Goal: Task Accomplishment & Management: Use online tool/utility

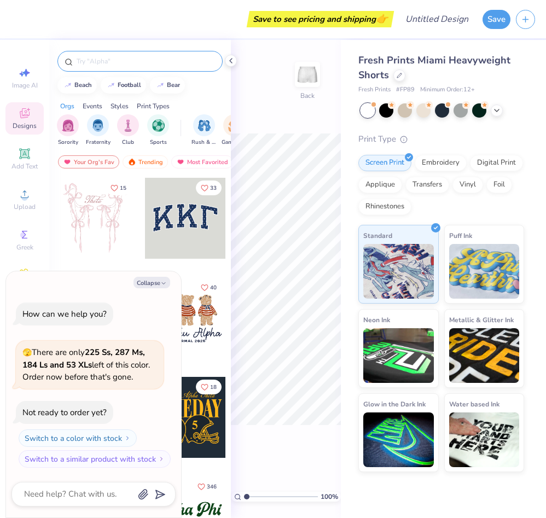
type textarea "x"
click at [104, 60] on input "text" at bounding box center [145, 61] width 140 height 11
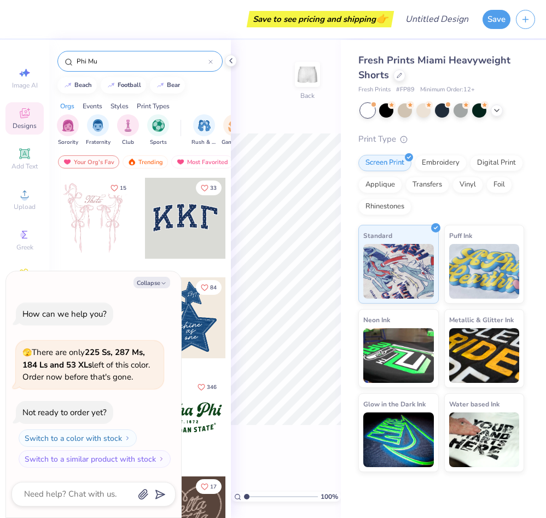
type input "Phi Mu"
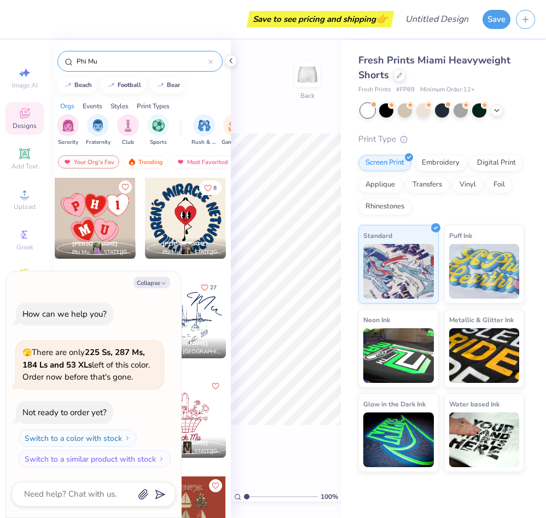
click at [144, 262] on div "8 Chesley Paschal Phi Mu, Georgia Institute of Technology" at bounding box center [185, 226] width 82 height 99
click at [153, 283] on button "Collapse" at bounding box center [151, 282] width 37 height 11
type textarea "x"
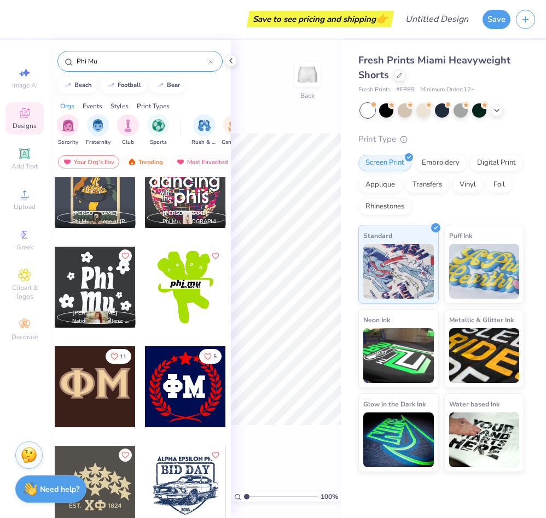
scroll to position [4234, 0]
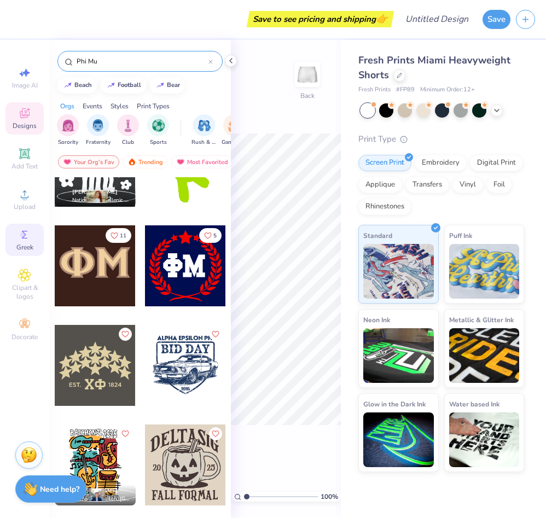
click at [22, 243] on span "Greek" at bounding box center [24, 247] width 17 height 9
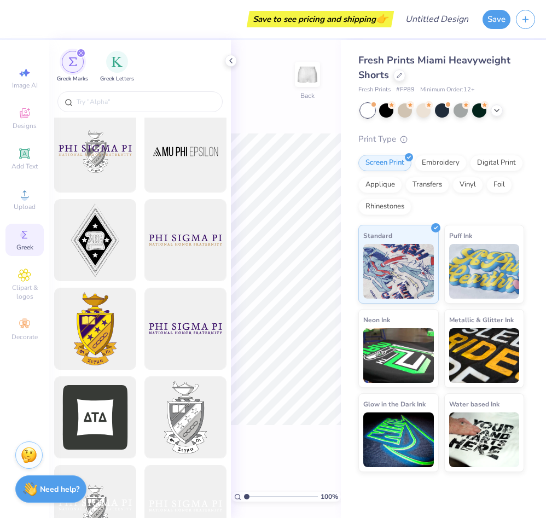
scroll to position [0, 0]
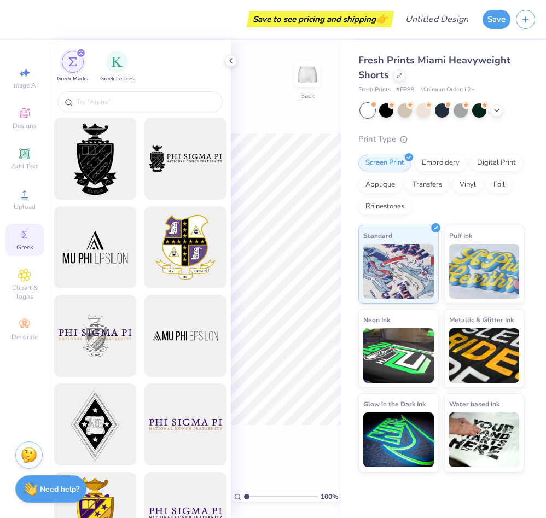
click at [80, 53] on icon "filter for Greek Marks" at bounding box center [80, 52] width 3 height 3
click at [119, 66] on img "filter for Greek Letters" at bounding box center [117, 61] width 11 height 11
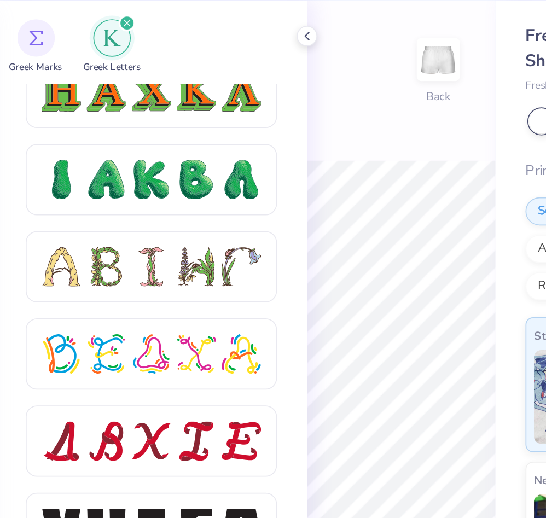
scroll to position [1358, 0]
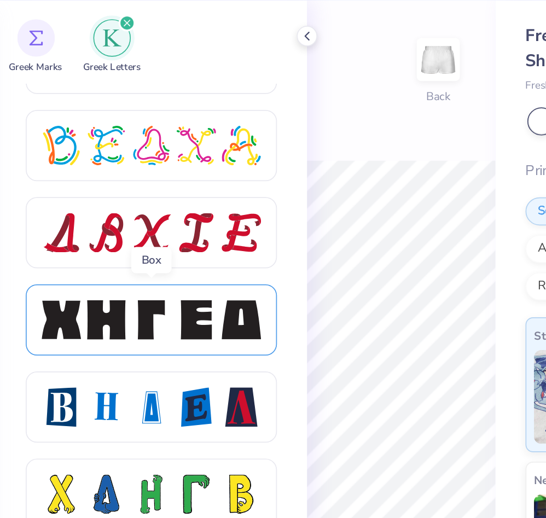
click at [131, 229] on div at bounding box center [140, 226] width 23 height 23
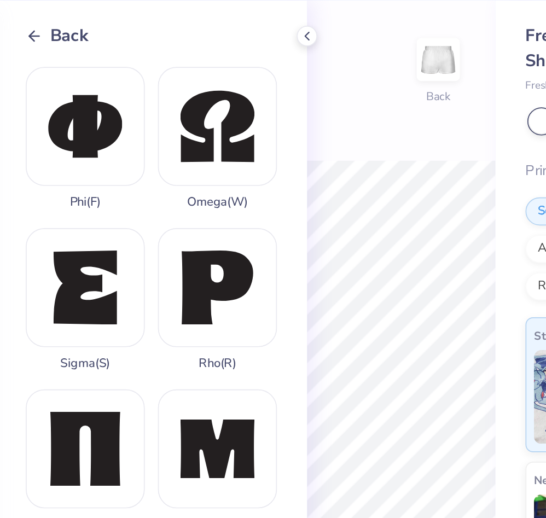
scroll to position [662, 0]
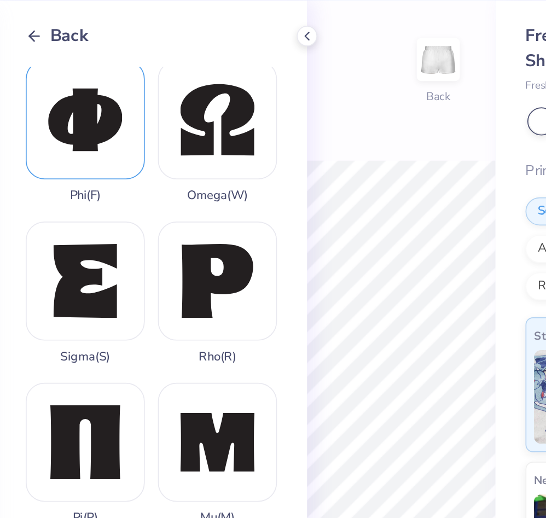
click at [107, 112] on div "Phi ( F )" at bounding box center [101, 116] width 69 height 83
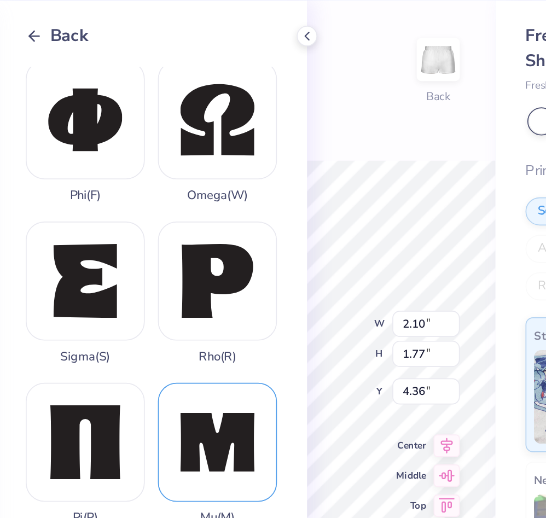
click at [177, 290] on div "Mu ( M )" at bounding box center [178, 304] width 69 height 83
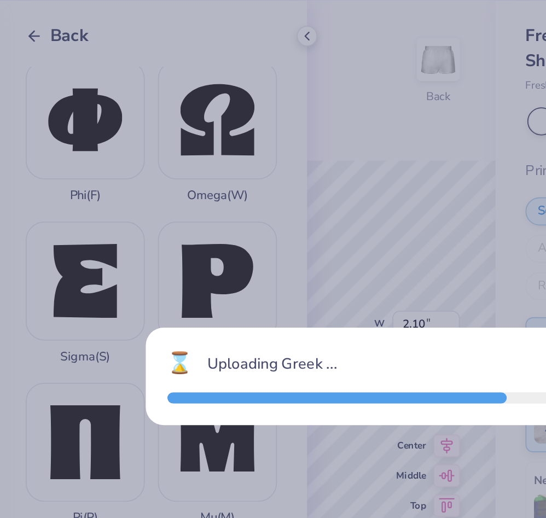
type input "2.25"
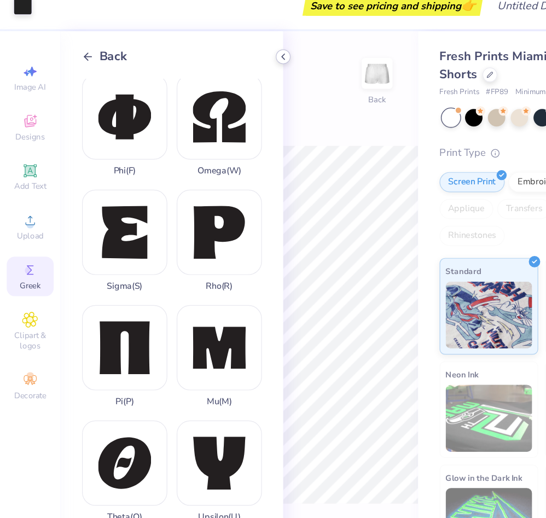
click at [230, 63] on icon at bounding box center [230, 60] width 9 height 9
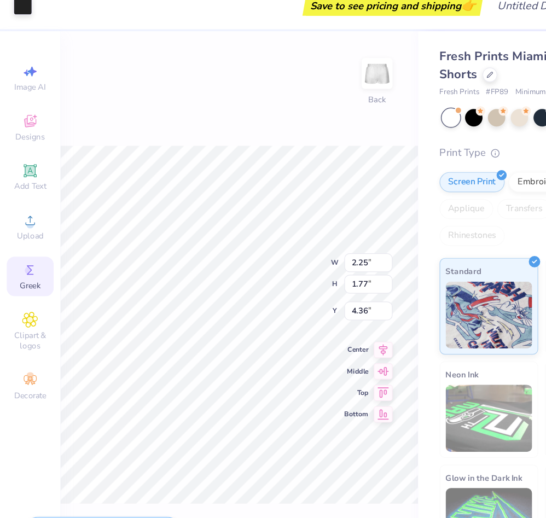
type input "5.25"
type input "2.10"
type input "4.36"
type input "2.25"
type input "5.25"
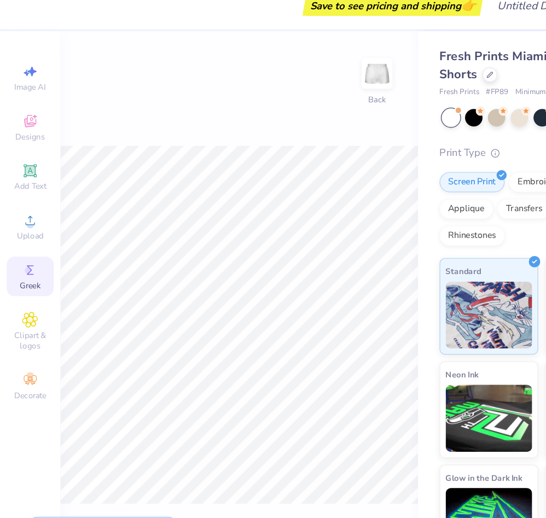
click at [27, 237] on icon at bounding box center [24, 234] width 13 height 13
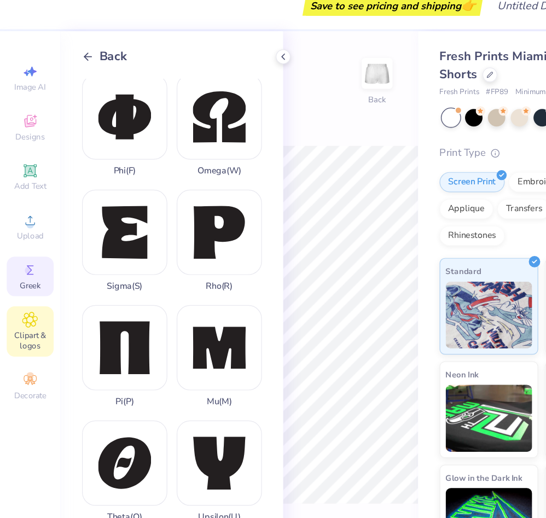
click at [33, 271] on div "Clipart & logos" at bounding box center [24, 284] width 38 height 41
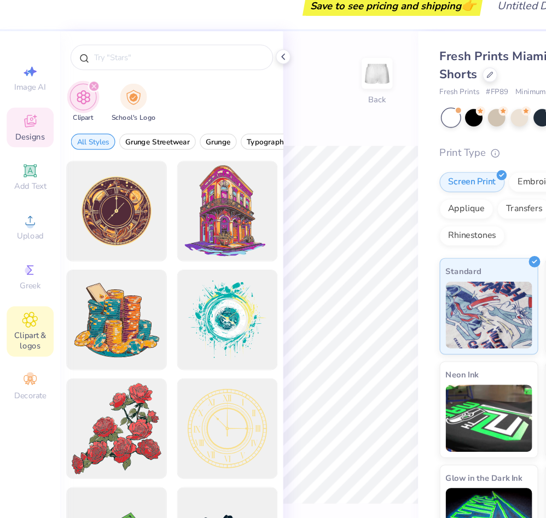
click at [23, 118] on icon at bounding box center [24, 113] width 13 height 13
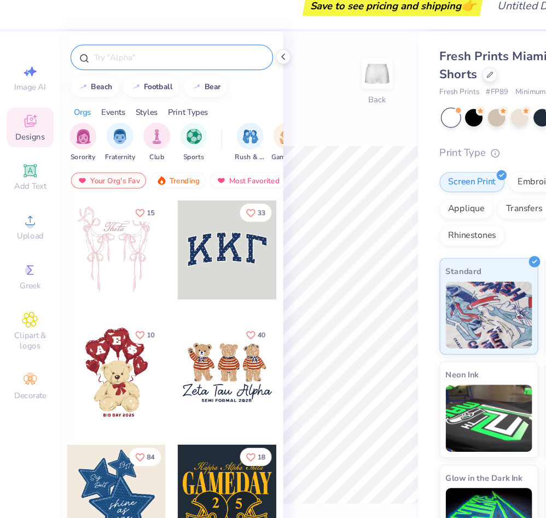
click at [126, 65] on input "text" at bounding box center [145, 61] width 140 height 11
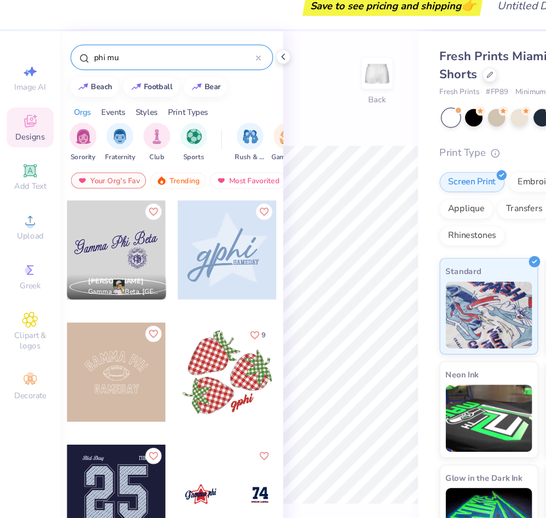
type input "phi mu"
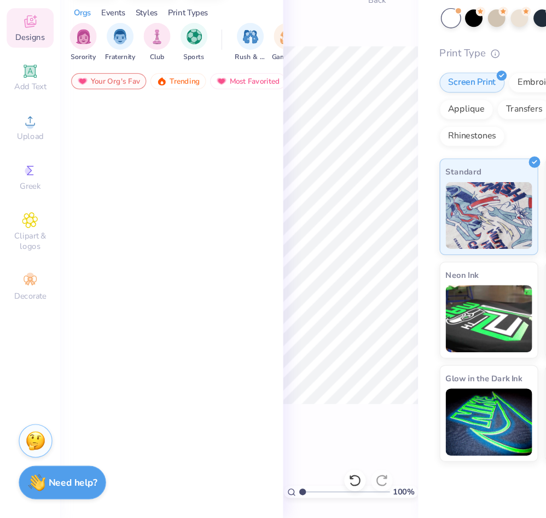
scroll to position [955, 0]
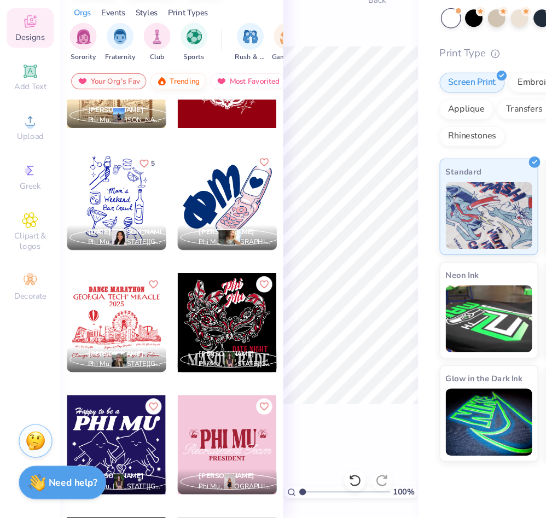
click at [143, 160] on div "Trending" at bounding box center [145, 161] width 45 height 13
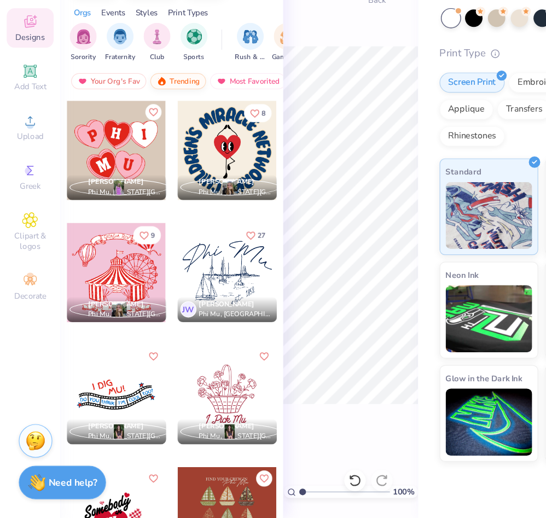
click at [150, 161] on div "Trending" at bounding box center [145, 161] width 45 height 13
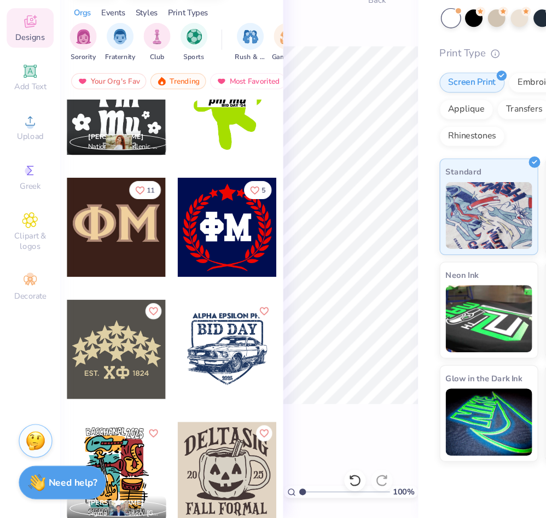
scroll to position [4219, 0]
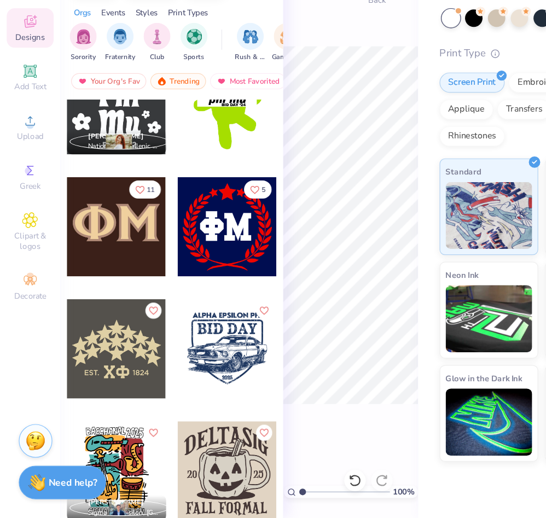
click at [188, 304] on div at bounding box center [185, 280] width 81 height 81
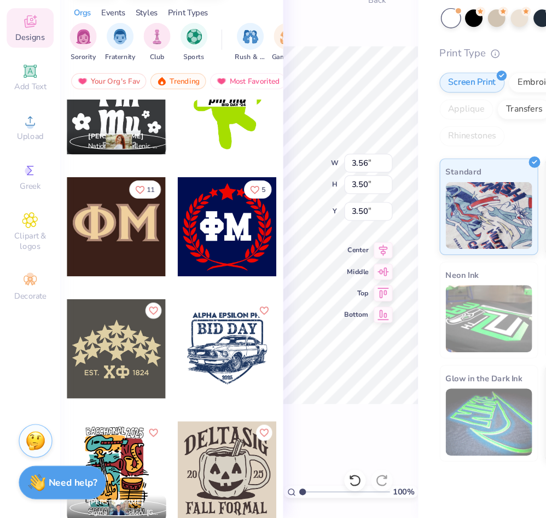
type input "3.69"
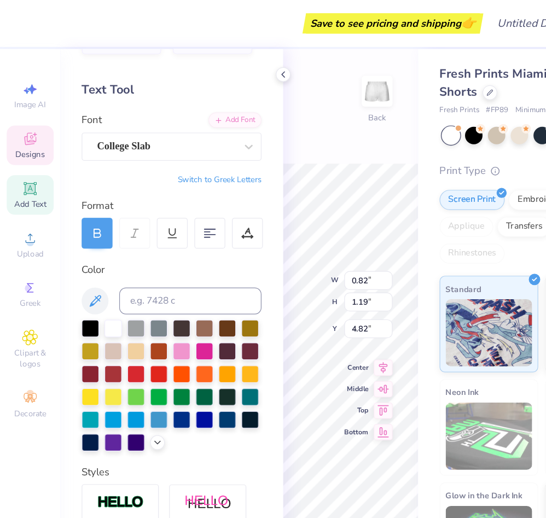
scroll to position [0, 0]
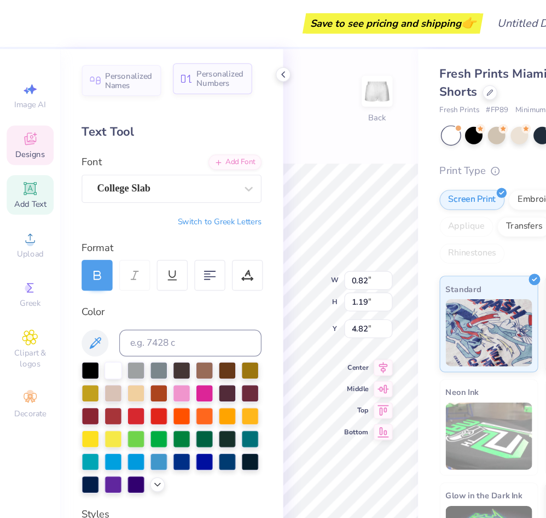
click at [160, 73] on div "Personalized Numbers" at bounding box center [173, 63] width 65 height 25
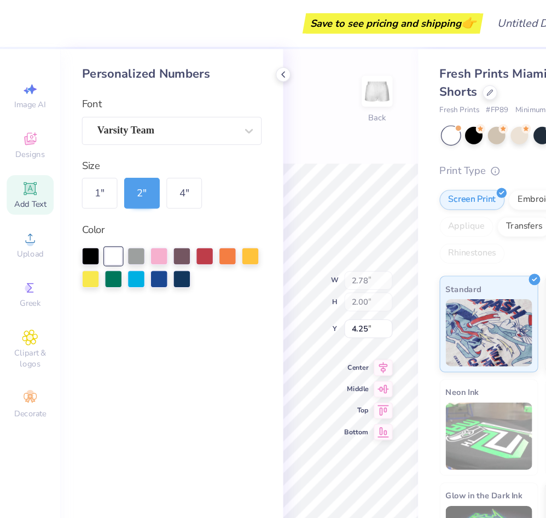
type input "2.78"
type input "2.00"
type input "4.25"
click at [232, 61] on icon at bounding box center [230, 60] width 9 height 9
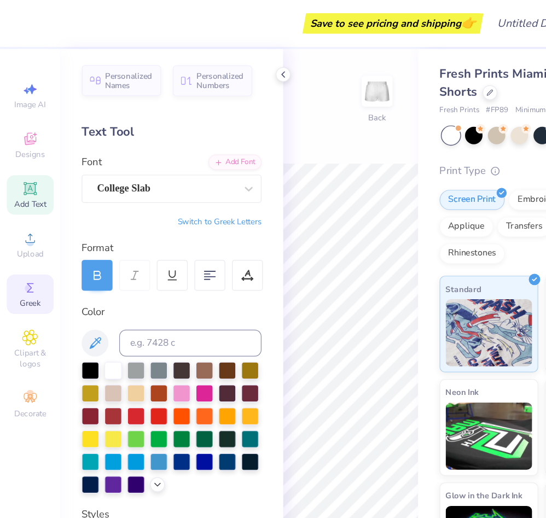
click at [37, 236] on div "Greek" at bounding box center [24, 240] width 38 height 32
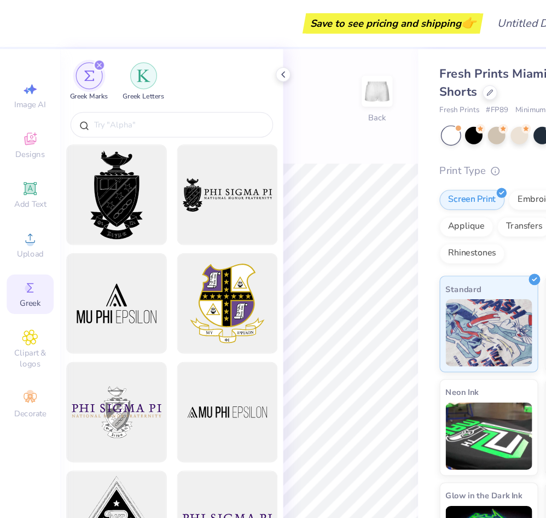
click at [109, 69] on div "filter for Greek Letters" at bounding box center [117, 62] width 22 height 22
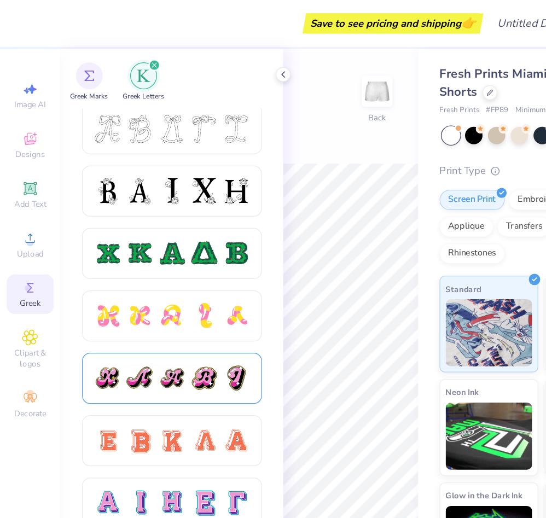
scroll to position [589, 0]
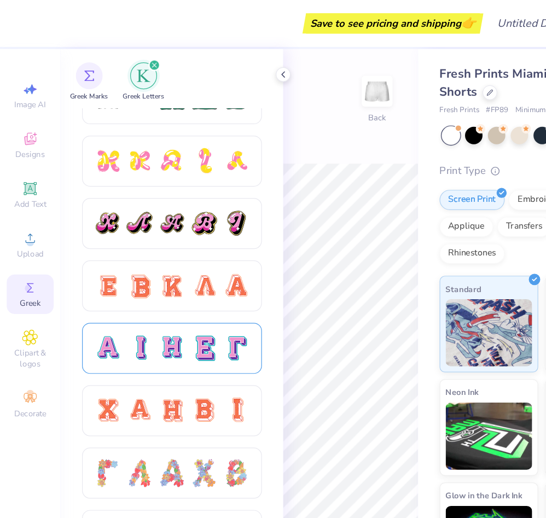
click at [132, 276] on div at bounding box center [140, 283] width 23 height 23
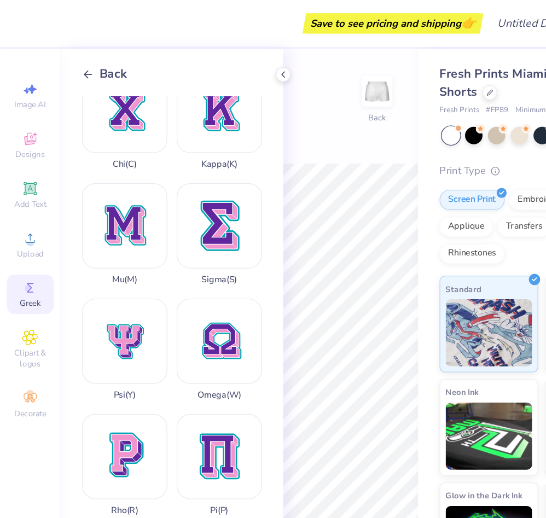
scroll to position [701, 0]
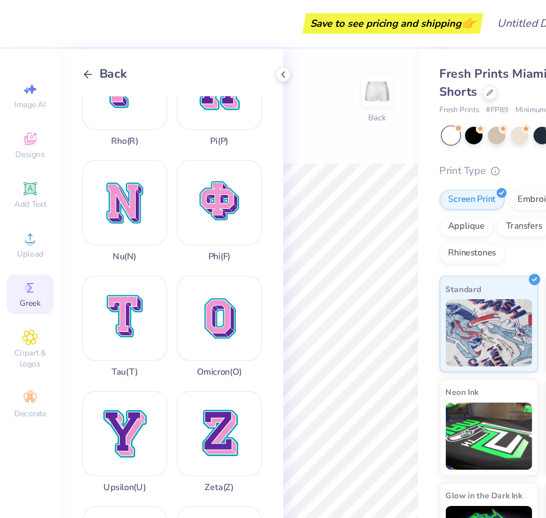
click at [72, 63] on icon at bounding box center [72, 61] width 10 height 10
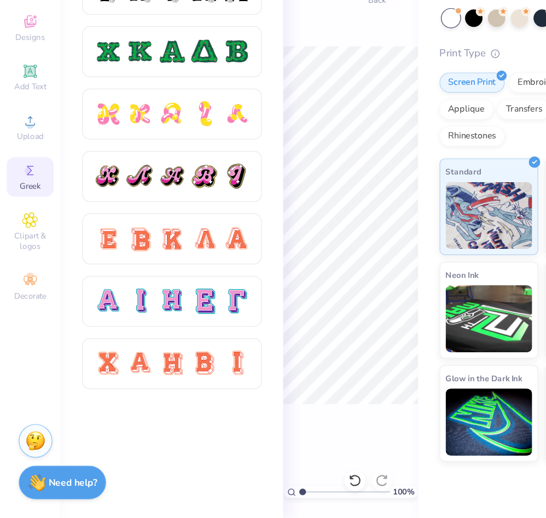
scroll to position [337, 0]
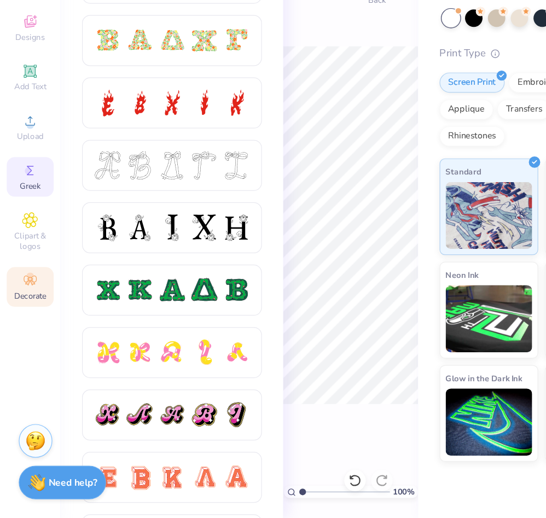
click at [30, 330] on icon at bounding box center [24, 324] width 13 height 13
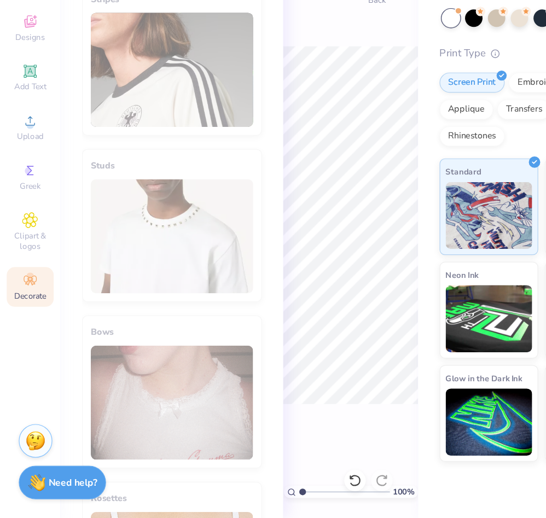
scroll to position [508, 0]
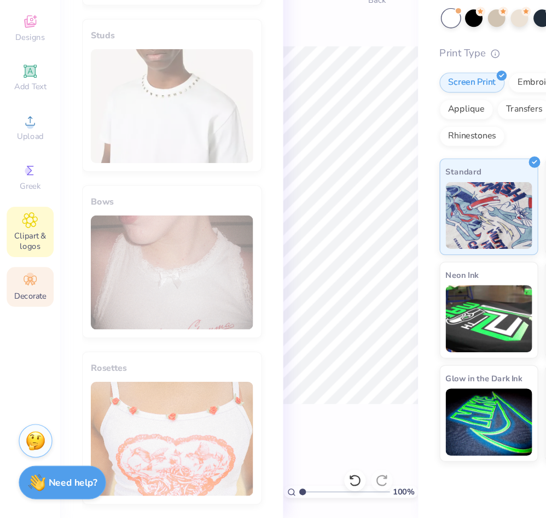
click at [27, 284] on span "Clipart & logos" at bounding box center [24, 292] width 38 height 18
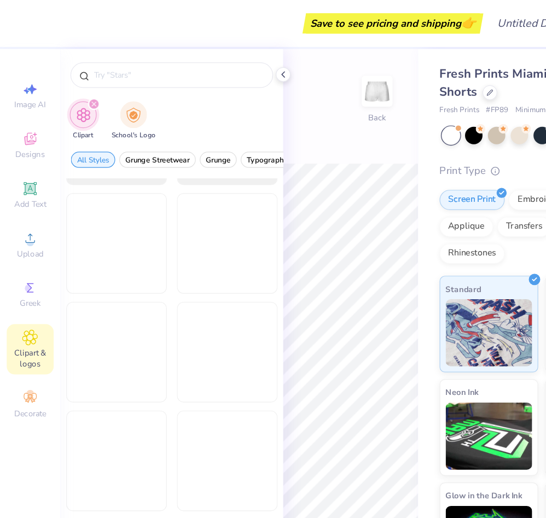
scroll to position [1396, 0]
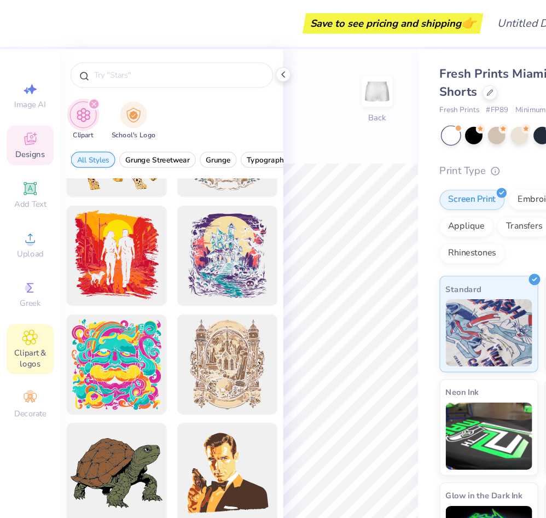
click at [26, 112] on icon at bounding box center [25, 113] width 10 height 10
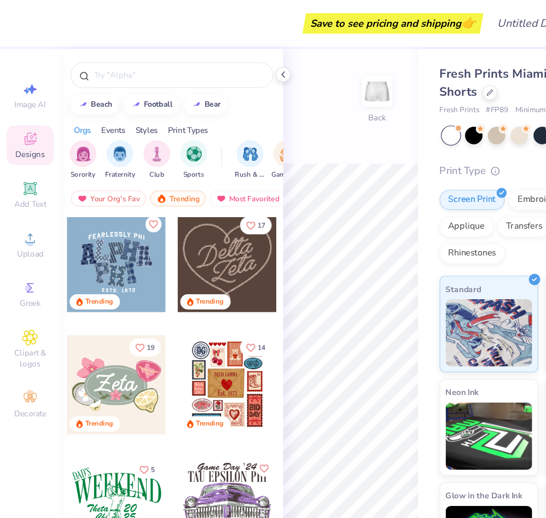
scroll to position [394, 0]
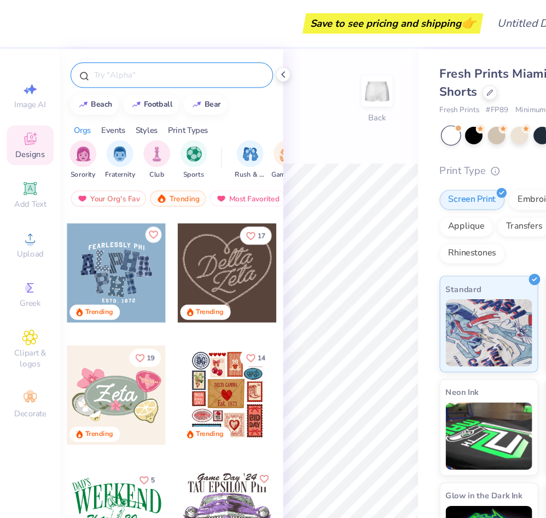
click at [111, 57] on input "text" at bounding box center [145, 61] width 140 height 11
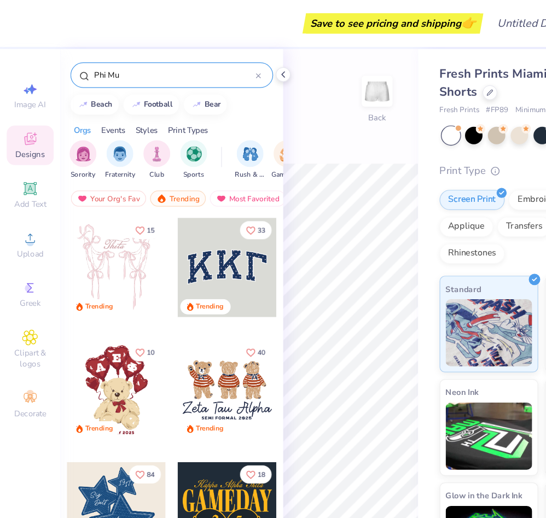
type input "Phi Mu"
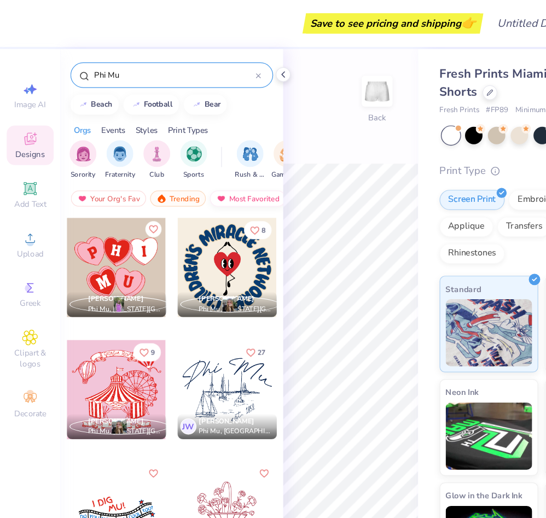
click at [188, 160] on div "Most Favorited" at bounding box center [202, 161] width 62 height 13
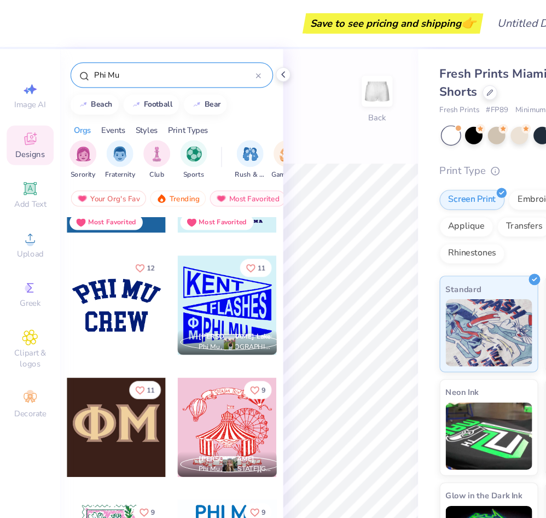
scroll to position [462, 0]
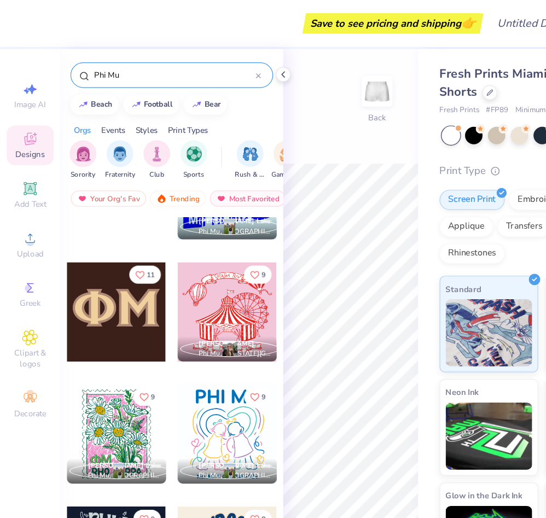
click at [105, 257] on div at bounding box center [95, 254] width 81 height 81
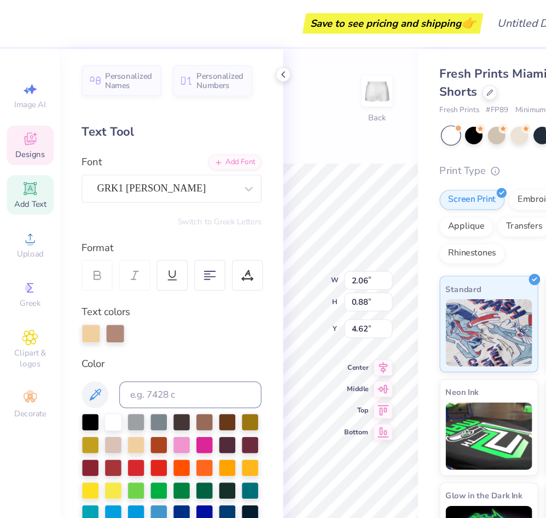
type input "4.62"
click at [74, 272] on div at bounding box center [74, 270] width 15 height 15
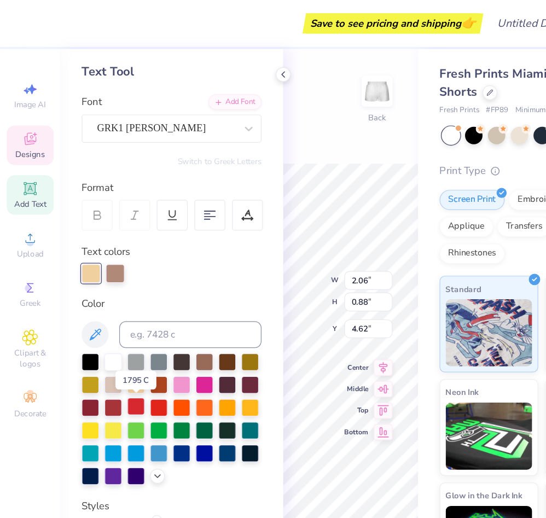
scroll to position [50, 0]
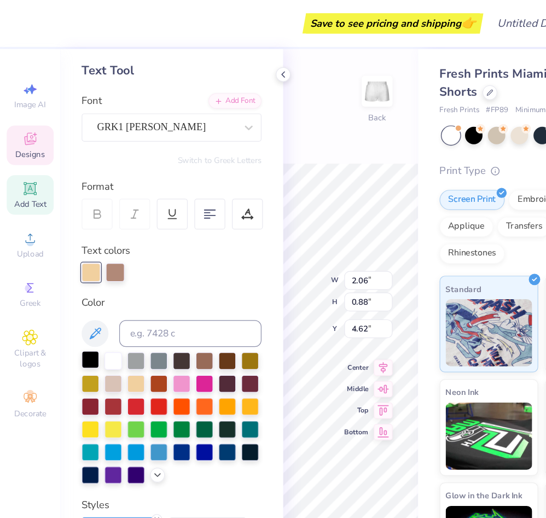
click at [72, 297] on div at bounding box center [74, 293] width 14 height 14
click at [93, 224] on div at bounding box center [93, 220] width 15 height 15
click at [115, 297] on div at bounding box center [111, 293] width 14 height 14
click at [77, 225] on div at bounding box center [74, 220] width 15 height 15
click at [78, 387] on div at bounding box center [74, 386] width 14 height 14
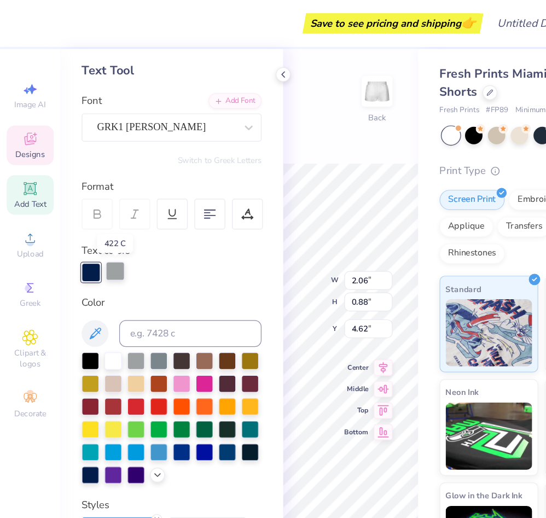
click at [94, 222] on div at bounding box center [93, 220] width 15 height 15
click at [149, 313] on div at bounding box center [148, 312] width 14 height 14
click at [77, 226] on div at bounding box center [74, 220] width 15 height 15
click at [148, 315] on div at bounding box center [148, 312] width 14 height 14
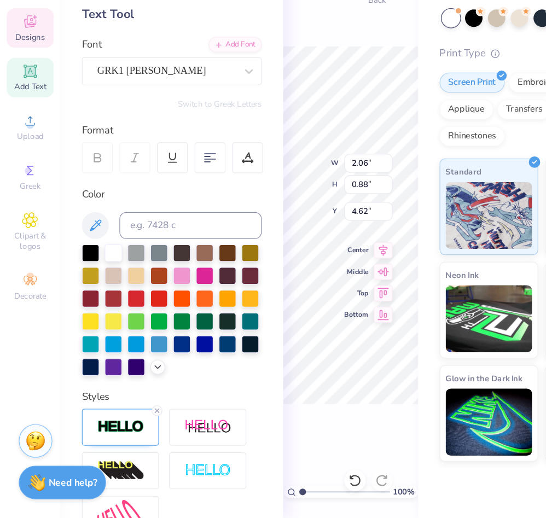
scroll to position [0, 0]
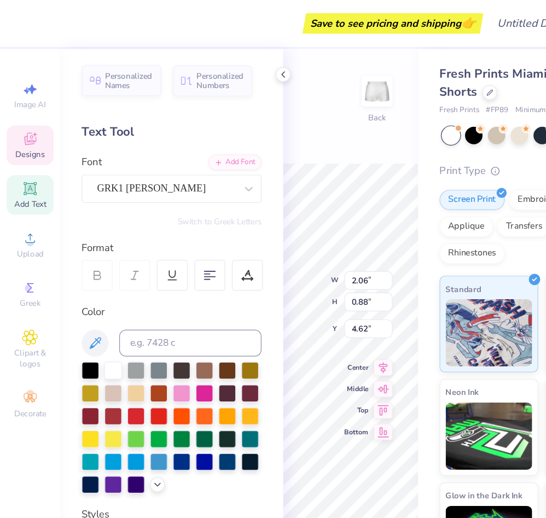
click at [116, 260] on div "Color" at bounding box center [140, 325] width 147 height 154
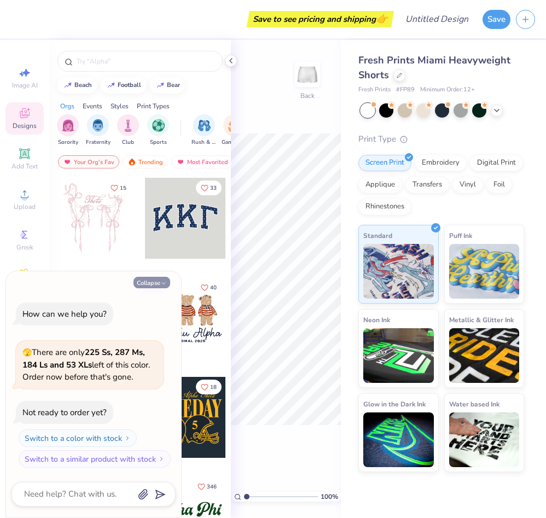
click at [159, 285] on button "Collapse" at bounding box center [151, 282] width 37 height 11
type textarea "x"
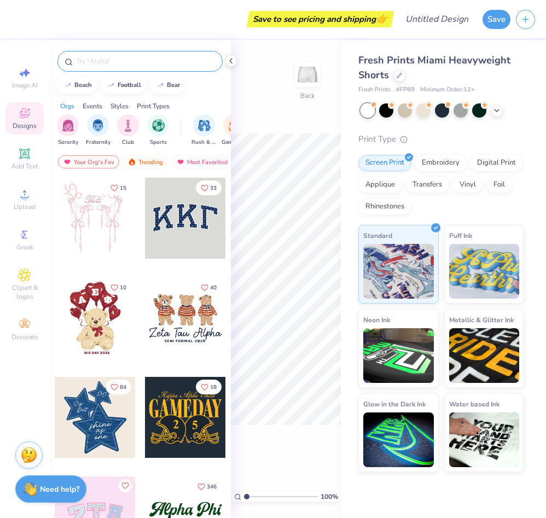
click at [139, 66] on input "text" at bounding box center [145, 61] width 140 height 11
type input "phi mu"
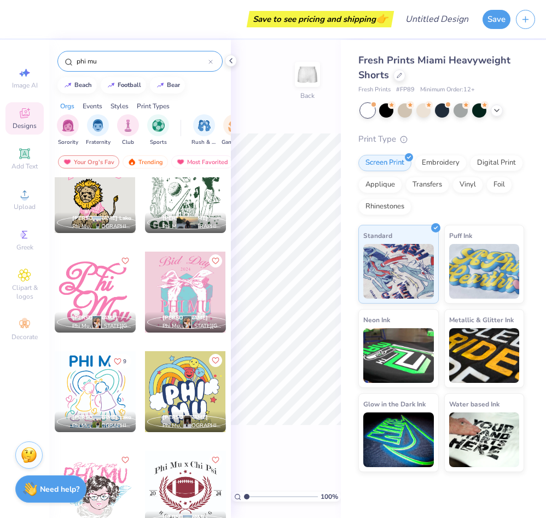
scroll to position [2427, 0]
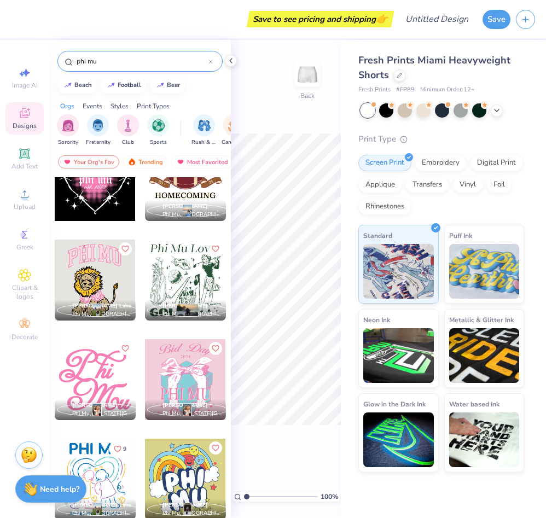
click at [101, 365] on div at bounding box center [95, 379] width 81 height 81
click at [231, 62] on polyline at bounding box center [231, 61] width 2 height 4
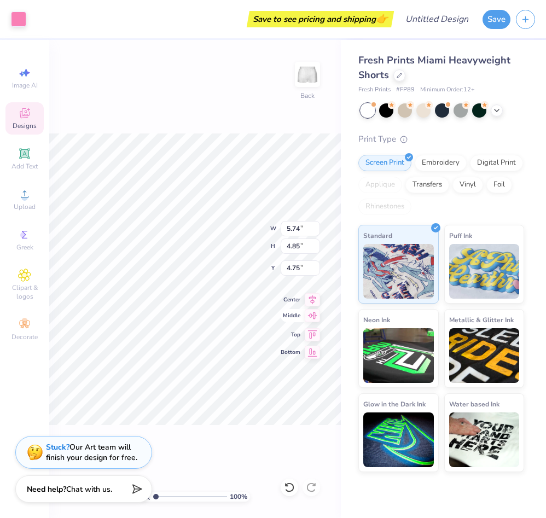
type input "4.75"
type input "3.82"
type input "3.23"
type input "6.15"
click at [296, 131] on div "100 % Back W 3.82 3.82 " H 3.23 3.23 " Y 6.15 6.15 " Center Middle Top Bottom" at bounding box center [195, 279] width 292 height 478
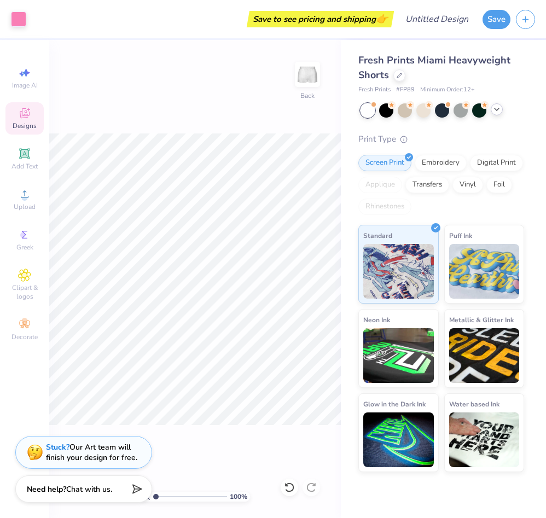
click at [499, 111] on icon at bounding box center [496, 109] width 9 height 9
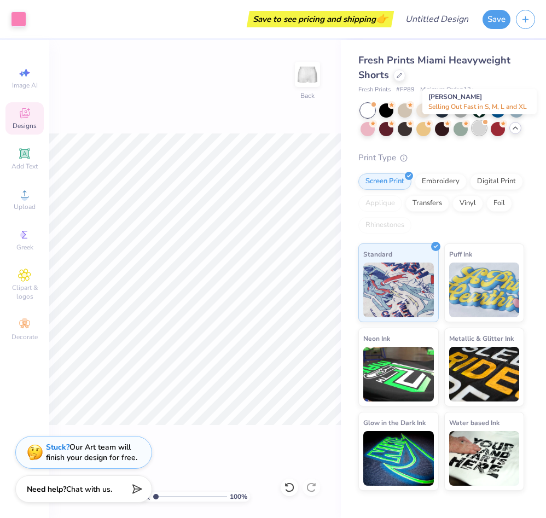
click at [477, 134] on div at bounding box center [479, 128] width 14 height 14
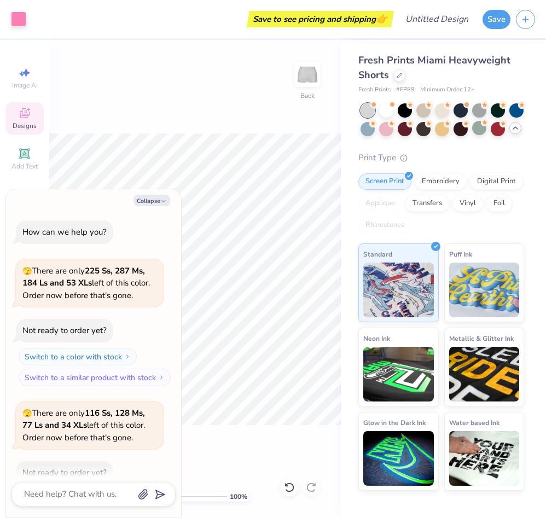
scroll to position [60, 0]
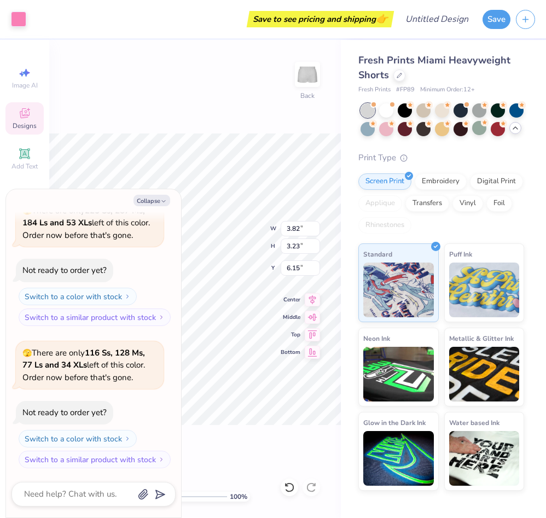
click at [312, 130] on div "100 % Back W 3.82 3.82 " H 3.23 3.23 " Y 6.15 6.15 " Center Middle Top Bottom" at bounding box center [195, 279] width 292 height 478
click at [387, 112] on div at bounding box center [386, 109] width 14 height 14
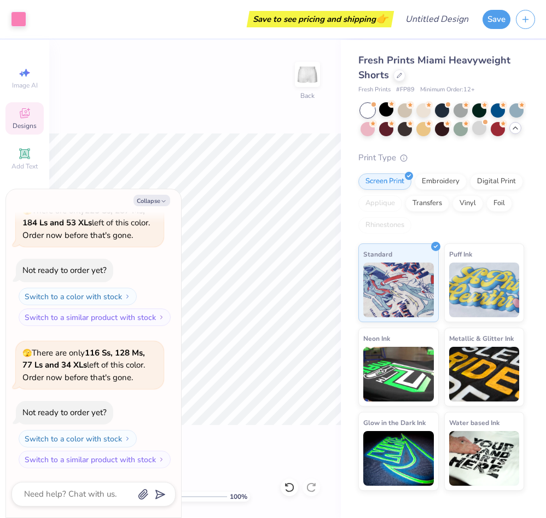
scroll to position [202, 0]
click at [288, 339] on div "100 % Back W 3.82 3.82 " H 3.23 3.23 " Y 6.15 6.15 " Center Middle Top Bottom" at bounding box center [195, 279] width 292 height 478
type textarea "x"
type input "6.07"
click at [328, 121] on div "100 % Back" at bounding box center [195, 279] width 292 height 478
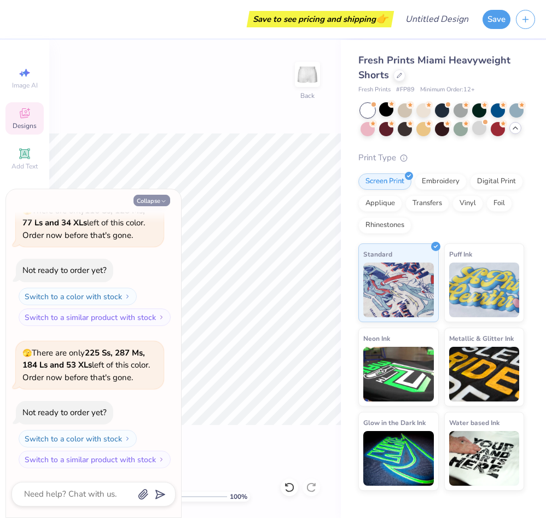
click at [157, 196] on button "Collapse" at bounding box center [151, 200] width 37 height 11
type textarea "x"
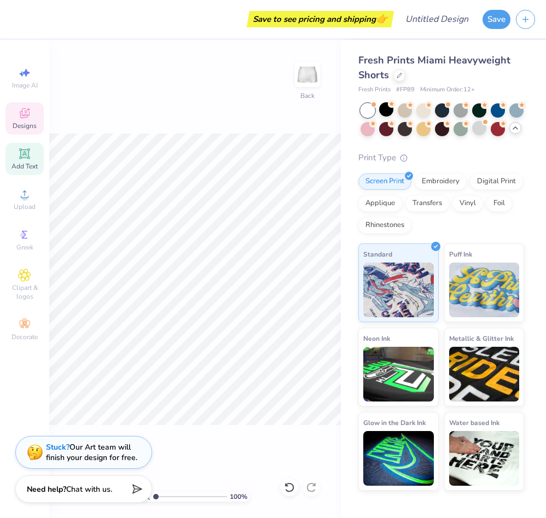
click at [22, 163] on span "Add Text" at bounding box center [24, 166] width 26 height 9
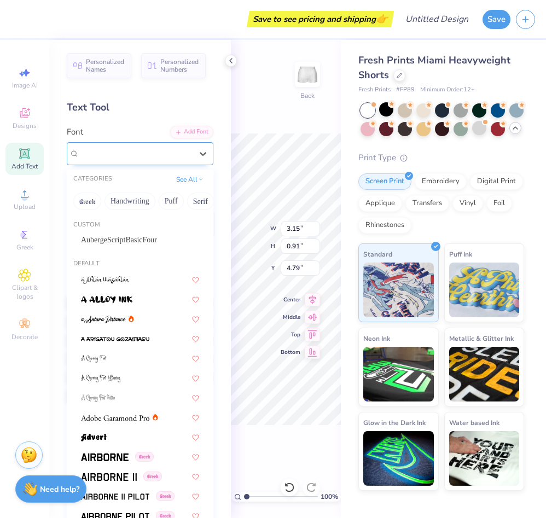
click at [152, 157] on div "Super Dream" at bounding box center [135, 153] width 115 height 17
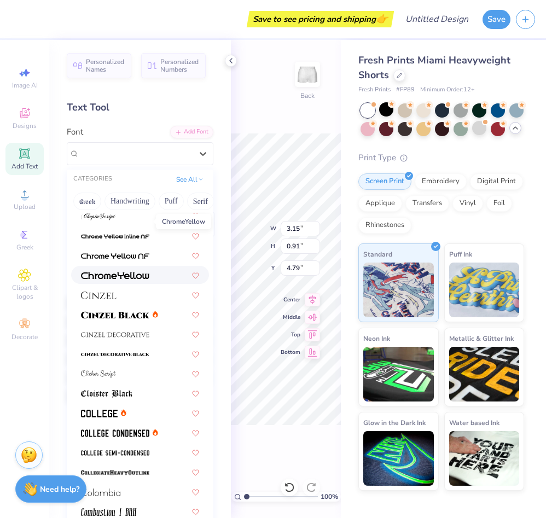
scroll to position [1390, 0]
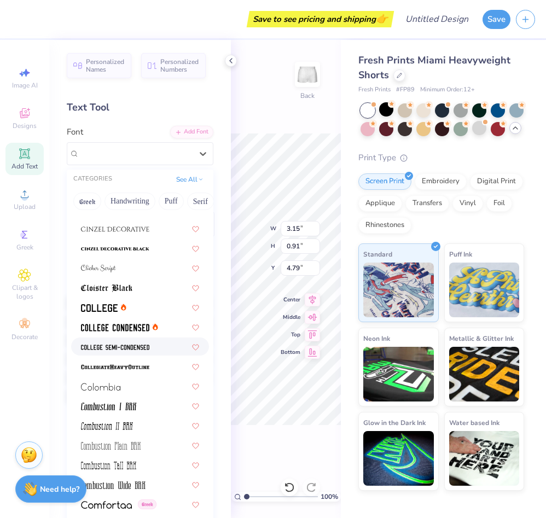
click at [158, 344] on div at bounding box center [140, 346] width 118 height 11
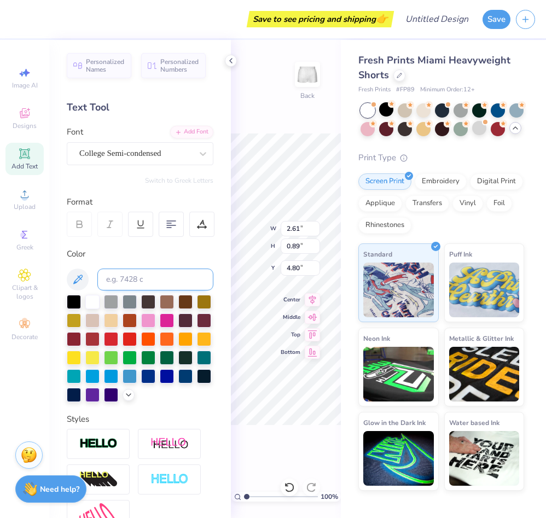
type input "2.61"
type input "0.89"
type input "4.16"
type textarea "Phi Mu"
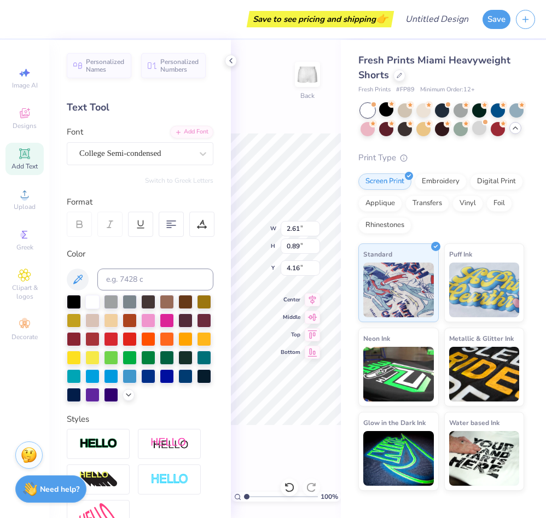
click at [82, 222] on icon at bounding box center [79, 222] width 5 height 3
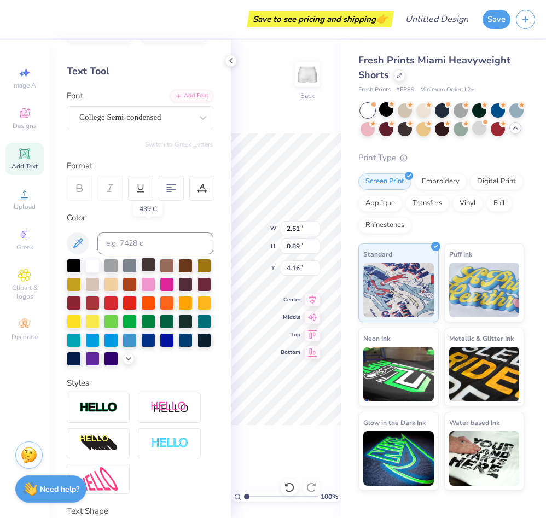
scroll to position [118, 0]
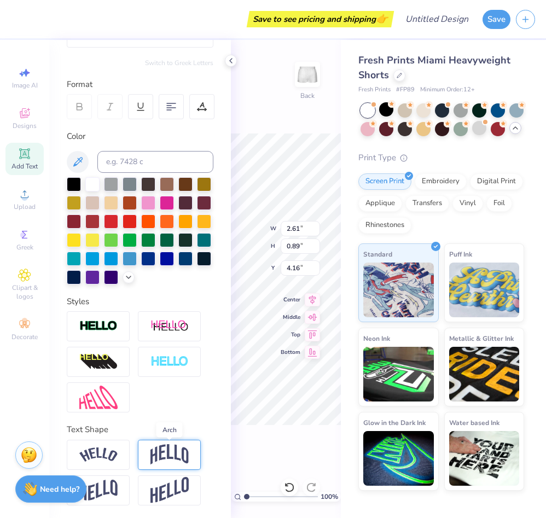
click at [155, 453] on img at bounding box center [169, 454] width 38 height 21
click at [161, 442] on div at bounding box center [169, 455] width 63 height 30
click at [163, 450] on img at bounding box center [169, 454] width 38 height 21
click at [188, 272] on div "Save to see pricing and shipping 👉 Design Title Save Image AI Designs Add Text …" at bounding box center [273, 259] width 546 height 518
click at [159, 453] on img at bounding box center [169, 454] width 38 height 21
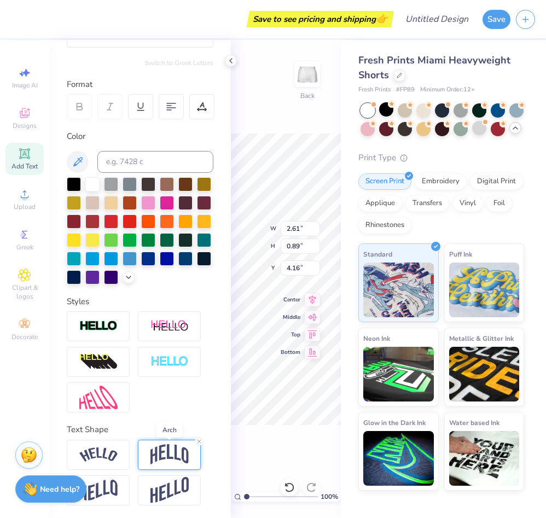
click at [159, 453] on img at bounding box center [169, 454] width 38 height 21
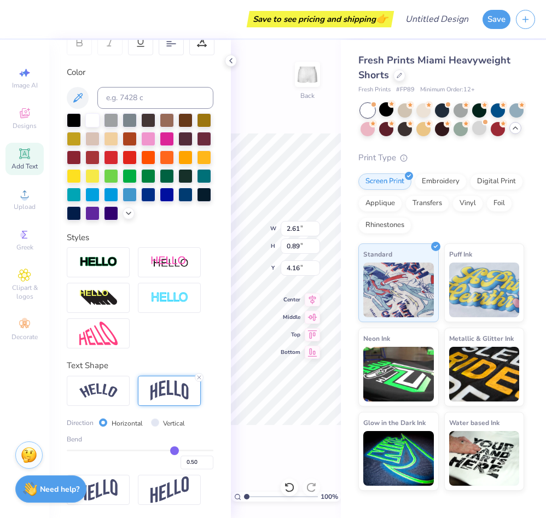
type input "0.49"
type input "0.5"
type input "0.50"
type input "0.51"
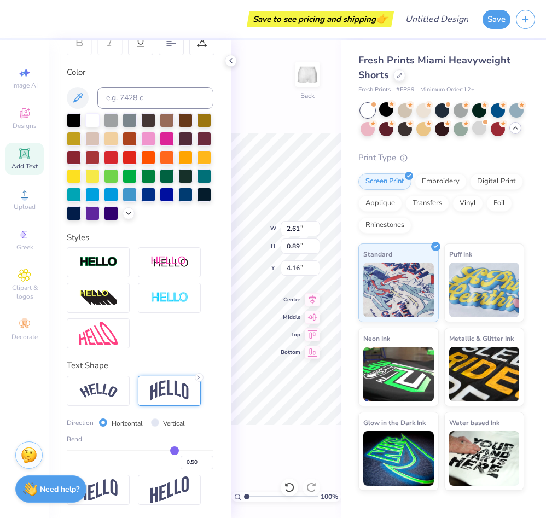
type input "0.51"
type input "0.52"
type input "0.53"
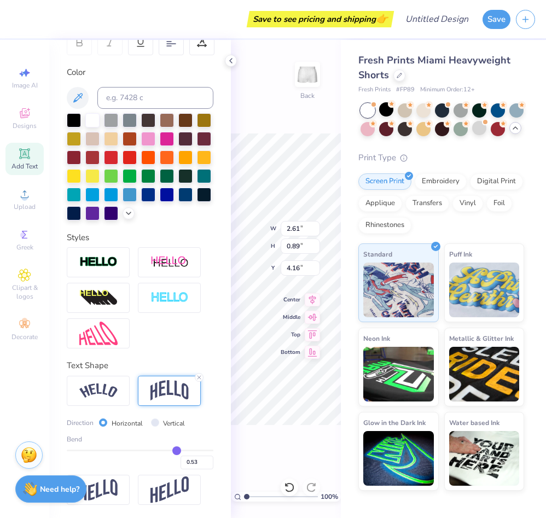
type input "0.54"
type input "0.53"
type input "0.5"
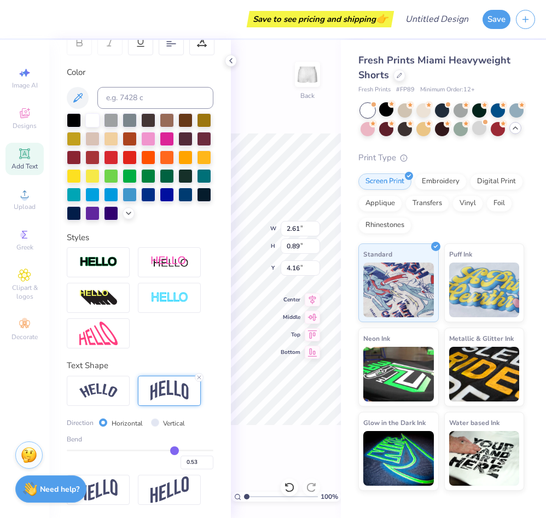
type input "0.50"
type input "0.44"
type input "0.39"
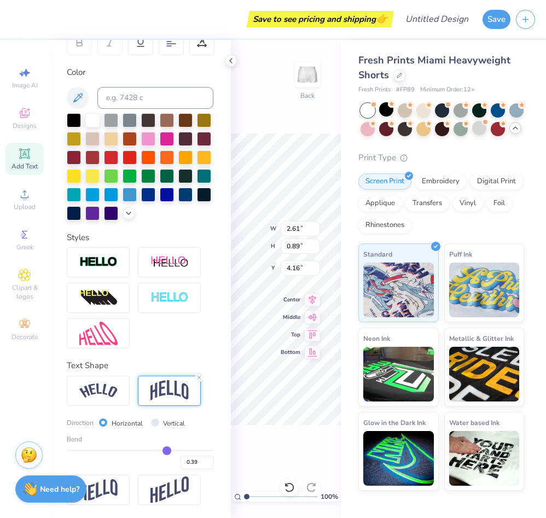
type input "0.34"
type input "0.28"
type input "0.24"
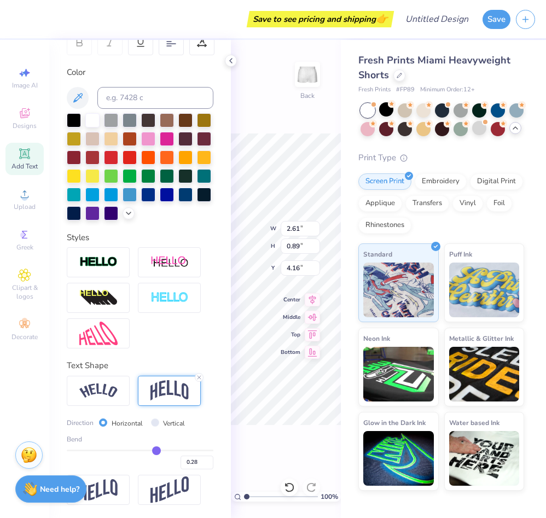
type input "0.24"
type input "0.2"
type input "0.20"
type input "0.17"
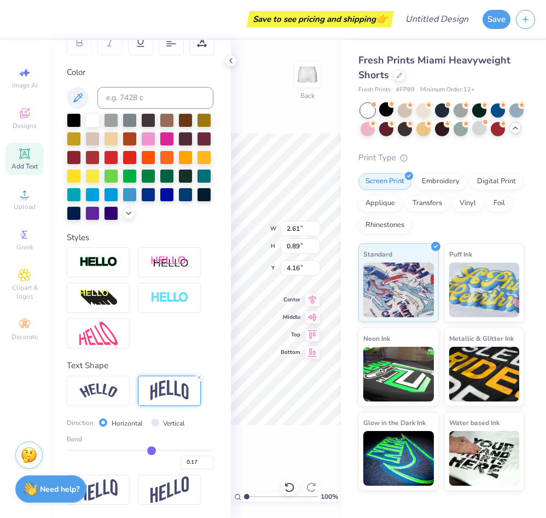
type input "0.14"
type input "0.13"
type input "0.12"
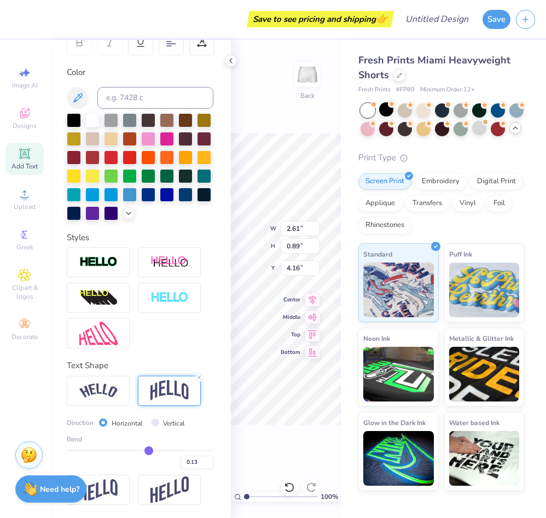
type input "0.12"
type input "0.11"
type input "0.1"
type input "0.10"
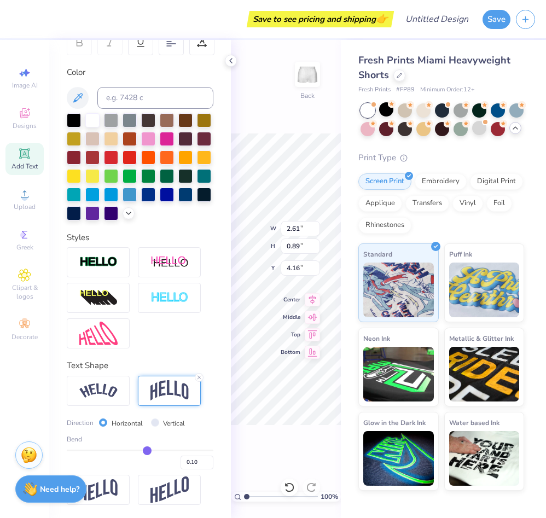
drag, startPoint x: 173, startPoint y: 450, endPoint x: 147, endPoint y: 450, distance: 26.3
type input "0.1"
click at [147, 450] on input "range" at bounding box center [140, 451] width 147 height 2
click at [231, 62] on icon at bounding box center [230, 60] width 9 height 9
type input "3.25"
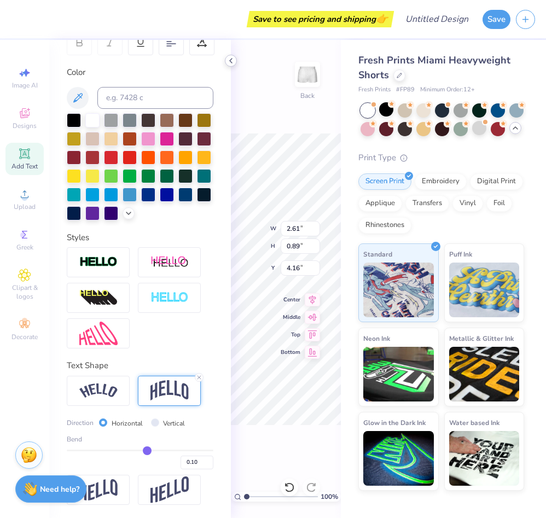
type input "1.01"
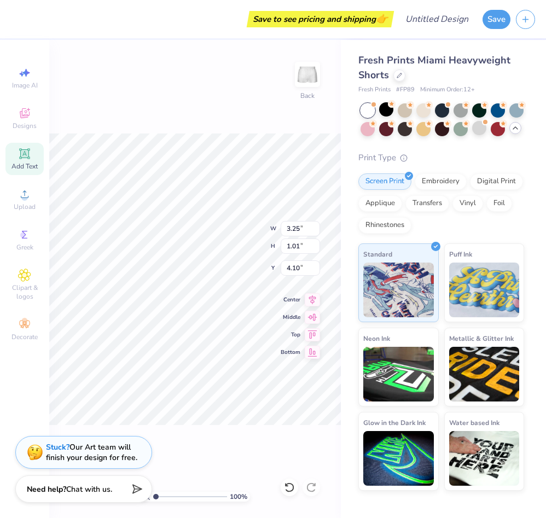
type input "6.33"
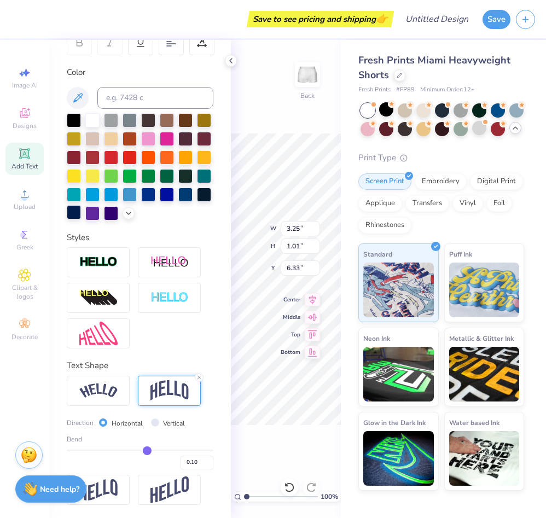
click at [78, 214] on div at bounding box center [74, 212] width 14 height 14
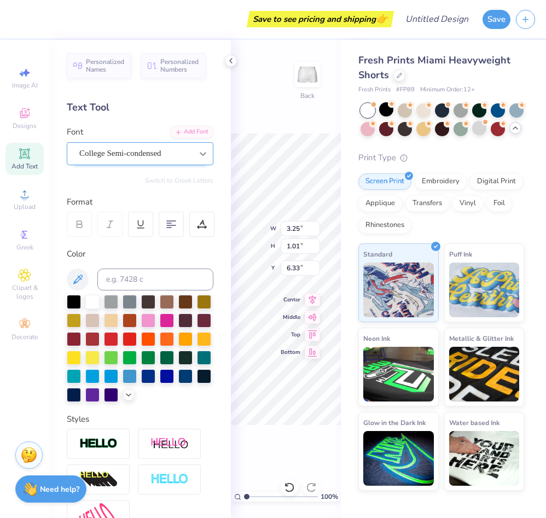
click at [196, 156] on div at bounding box center [203, 154] width 20 height 20
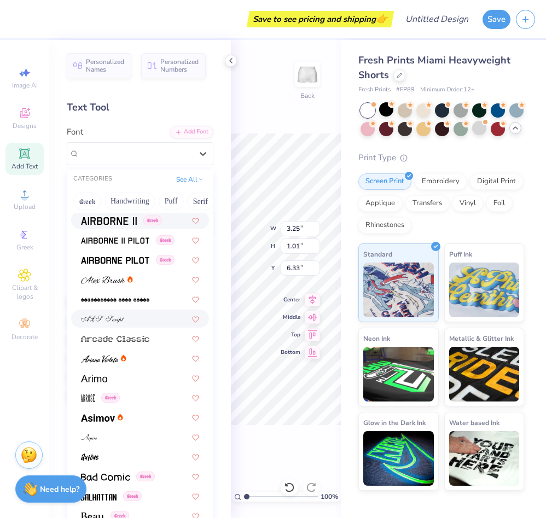
scroll to position [368, 0]
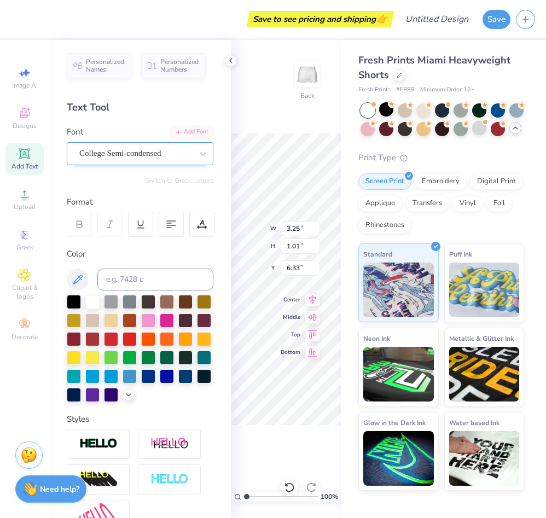
click at [152, 150] on div "College Semi-condensed" at bounding box center [135, 153] width 115 height 17
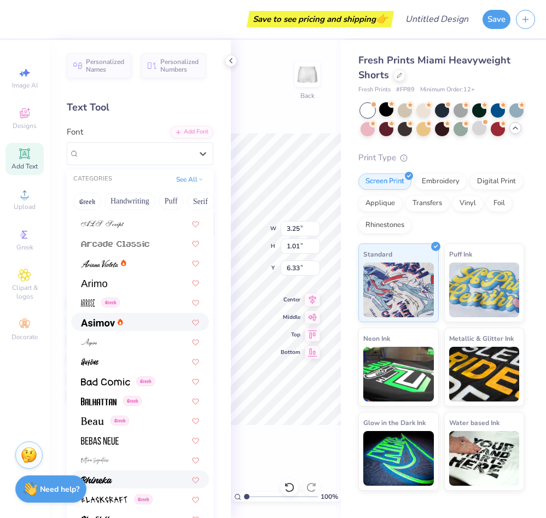
scroll to position [431, 0]
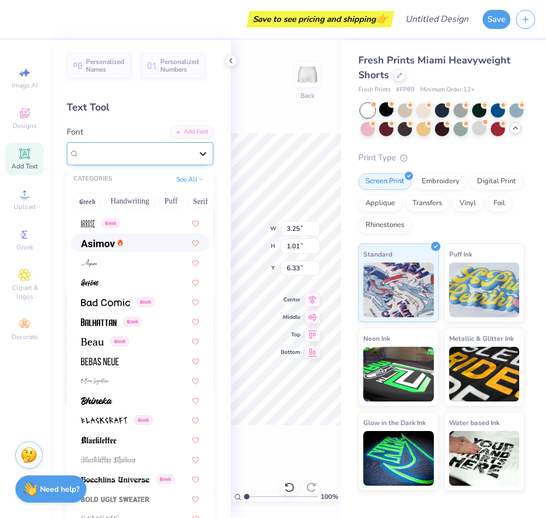
click at [201, 156] on icon at bounding box center [202, 153] width 11 height 11
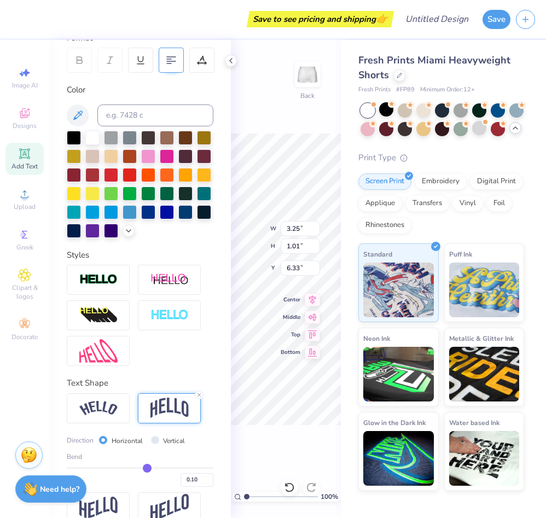
scroll to position [182, 0]
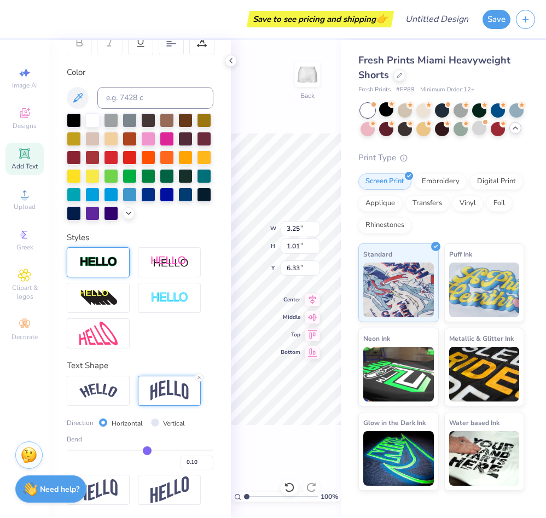
click at [119, 261] on div at bounding box center [98, 262] width 63 height 30
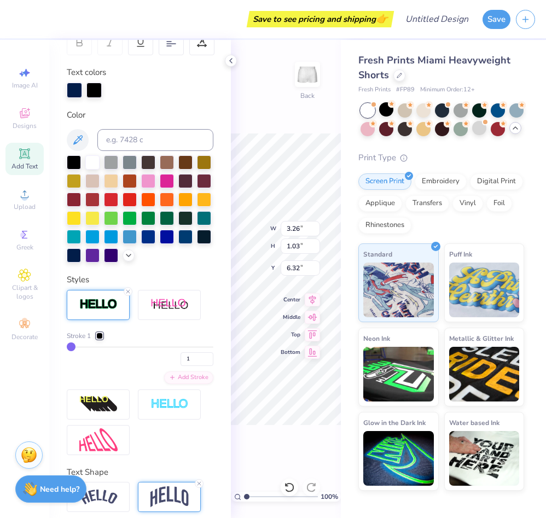
type input "3.26"
type input "1.03"
type input "6.32"
click at [261, 129] on div "100 % Back W 3.26 3.26 " H 1.03 1.03 " Y 6.32 6.32 " Center Middle Top Bottom" at bounding box center [286, 279] width 110 height 478
click at [229, 62] on icon at bounding box center [230, 60] width 9 height 9
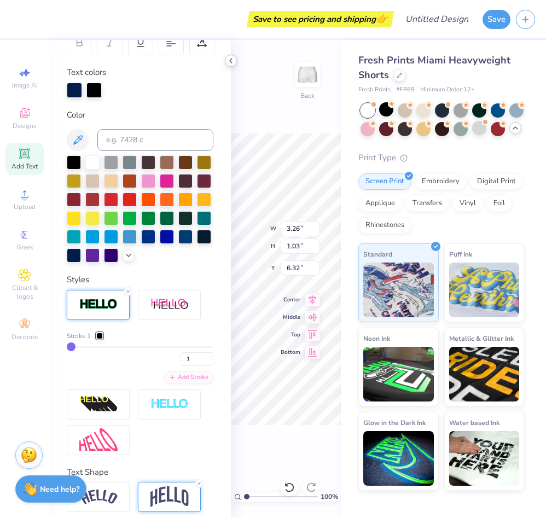
click at [229, 61] on icon at bounding box center [230, 60] width 9 height 9
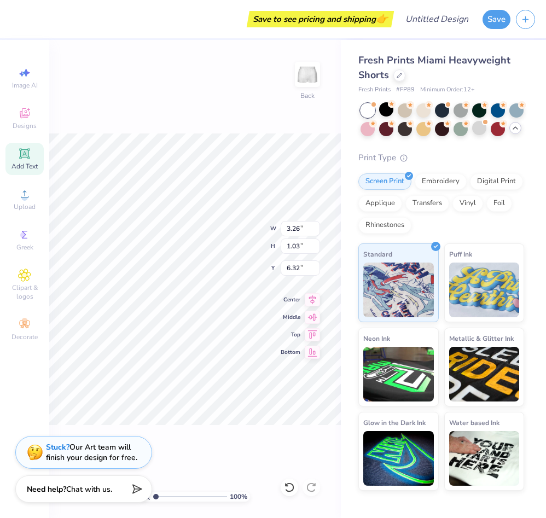
type input "8.31"
click at [254, 115] on div "100 % Back W 3.26 3.26 " H 1.03 1.03 " Y 8.31 8.31 " Center [GEOGRAPHIC_DATA]" at bounding box center [195, 279] width 292 height 478
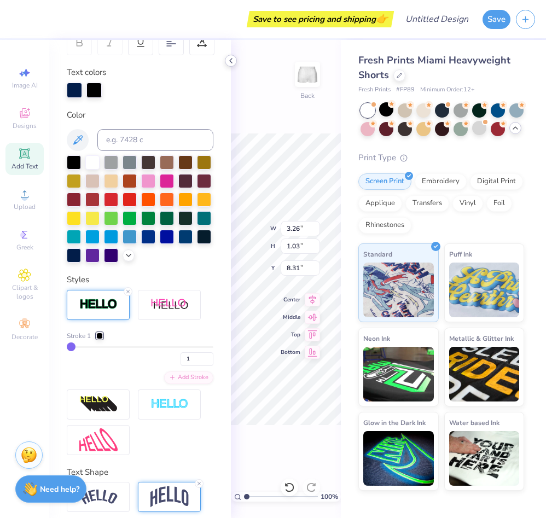
click at [228, 61] on icon at bounding box center [230, 60] width 9 height 9
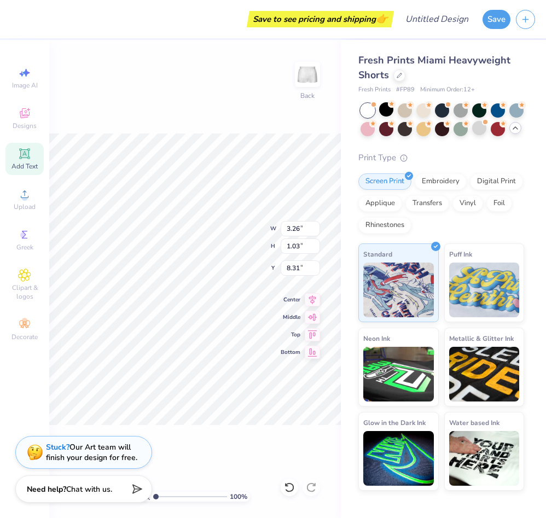
type input "4.84"
type input "1.53"
type input "7.74"
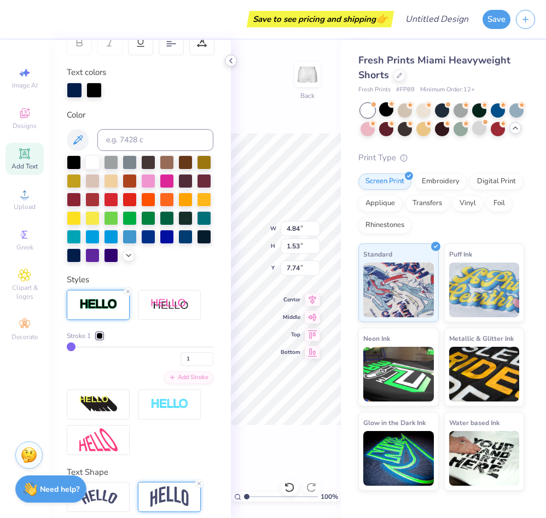
click at [229, 61] on icon at bounding box center [230, 60] width 9 height 9
click at [227, 62] on icon at bounding box center [230, 60] width 9 height 9
click at [232, 63] on icon at bounding box center [230, 60] width 9 height 9
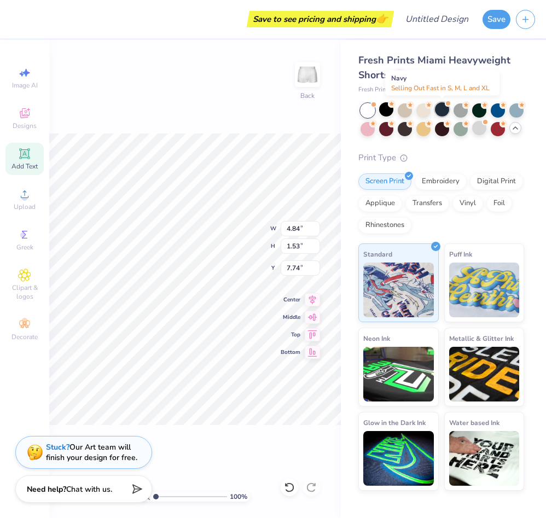
click at [441, 106] on div at bounding box center [442, 109] width 14 height 14
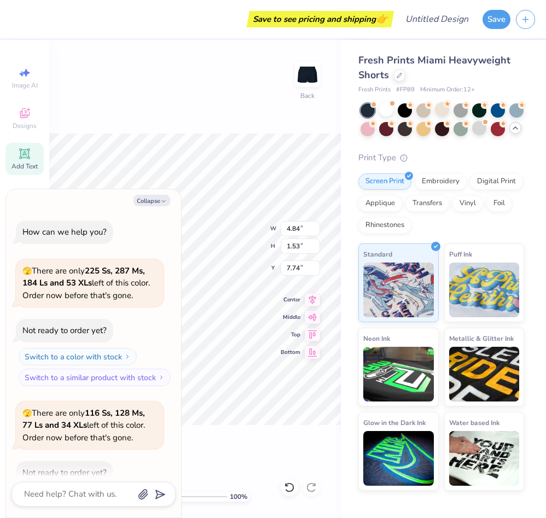
scroll to position [345, 0]
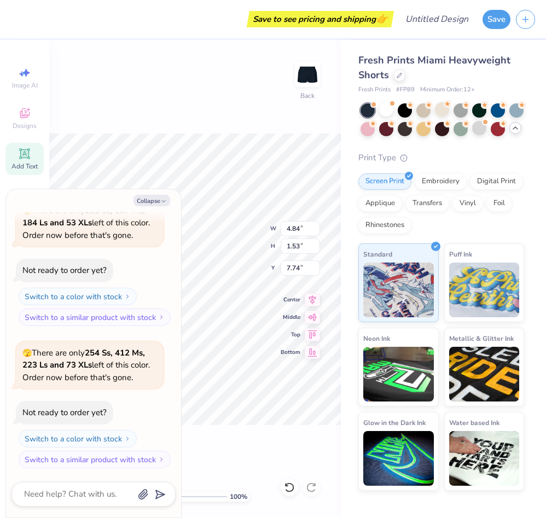
click at [162, 208] on div "Collapse How can we help you? 🫣 There are only 225 Ss, 287 Ms, 184 Ls and 53 XL…" at bounding box center [93, 353] width 175 height 328
click at [162, 205] on button "Collapse" at bounding box center [151, 200] width 37 height 11
type textarea "x"
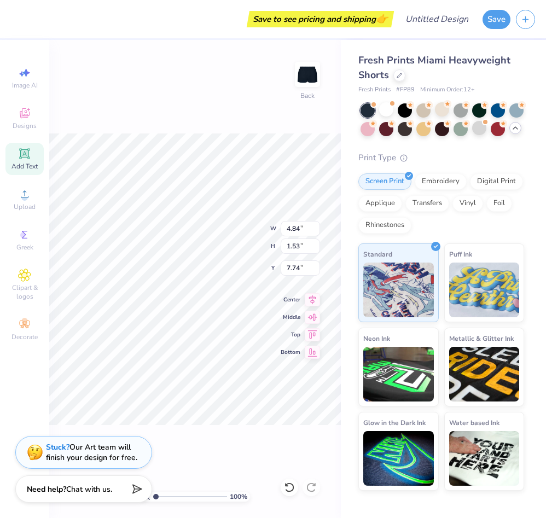
click at [101, 0] on html "Save to see pricing and shipping 👉 Design Title Save Image AI Designs Add Text …" at bounding box center [273, 259] width 546 height 518
click at [317, 347] on div "100 % Back W 4.84 4.84 " H 1.53 1.53 " Y 7.74 7.74 " Center Middle Top Bottom" at bounding box center [195, 279] width 292 height 478
click at [21, 19] on div at bounding box center [18, 17] width 15 height 15
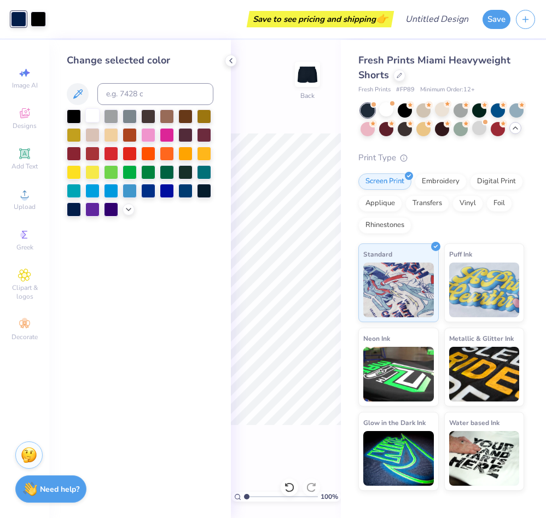
click at [90, 115] on div at bounding box center [92, 115] width 14 height 14
click at [39, 20] on div at bounding box center [38, 17] width 15 height 15
click at [90, 115] on div at bounding box center [92, 115] width 14 height 14
click at [289, 111] on div "100 % Back" at bounding box center [286, 279] width 110 height 478
click at [229, 61] on icon at bounding box center [230, 60] width 9 height 9
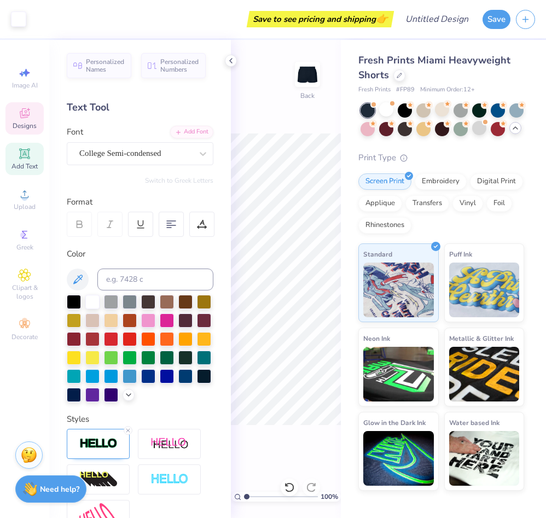
click at [27, 126] on span "Designs" at bounding box center [25, 125] width 24 height 9
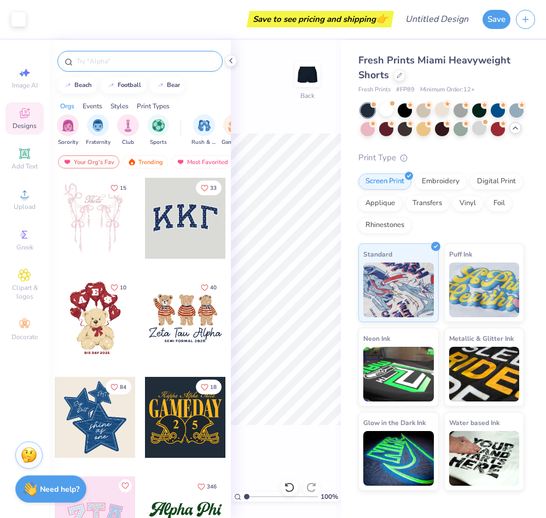
click at [92, 56] on input "text" at bounding box center [145, 61] width 140 height 11
type input "phi mu"
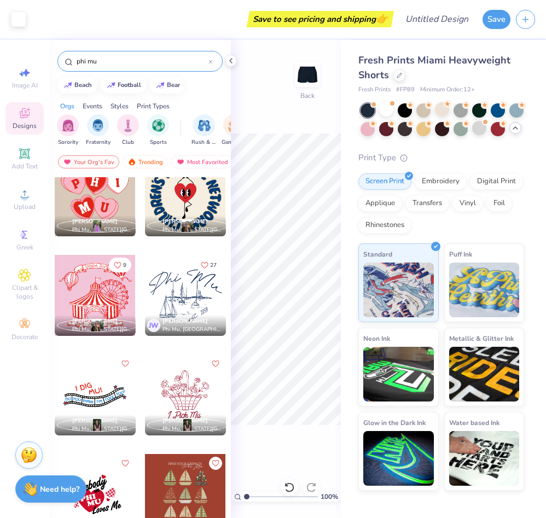
scroll to position [0, 0]
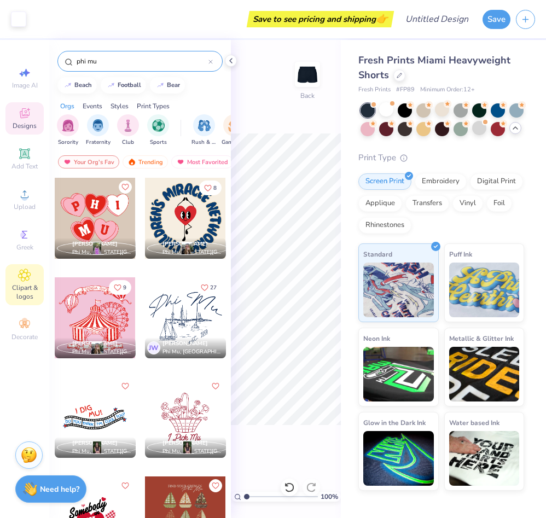
click at [31, 294] on span "Clipart & logos" at bounding box center [24, 292] width 38 height 18
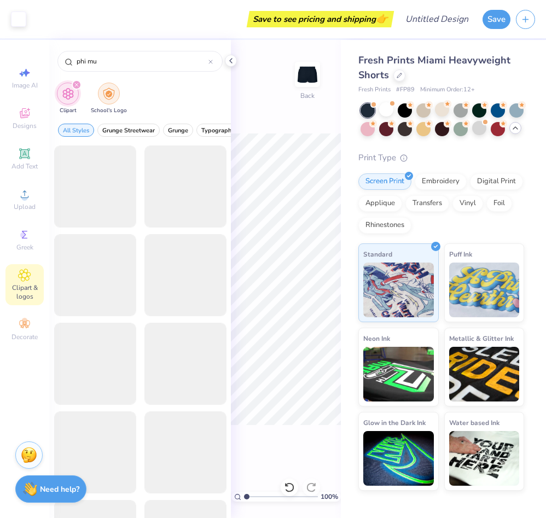
type input "phi mu"
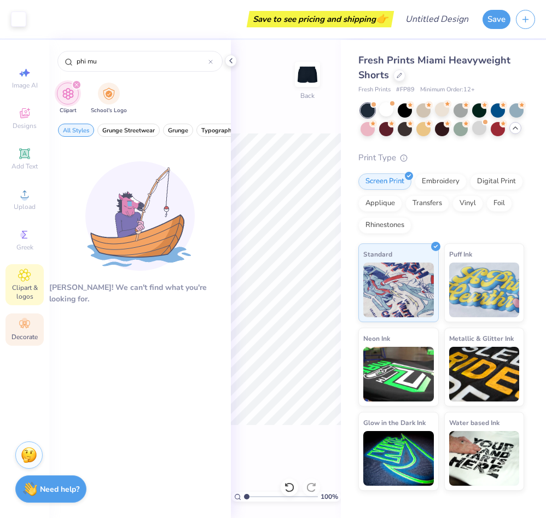
click at [24, 321] on circle at bounding box center [24, 321] width 6 height 6
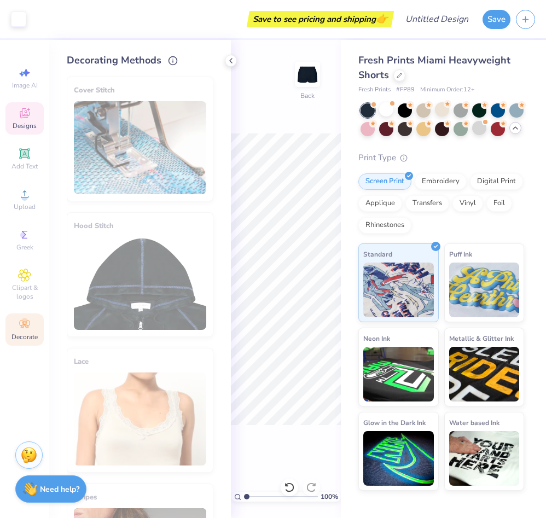
click at [27, 117] on icon at bounding box center [24, 113] width 13 height 13
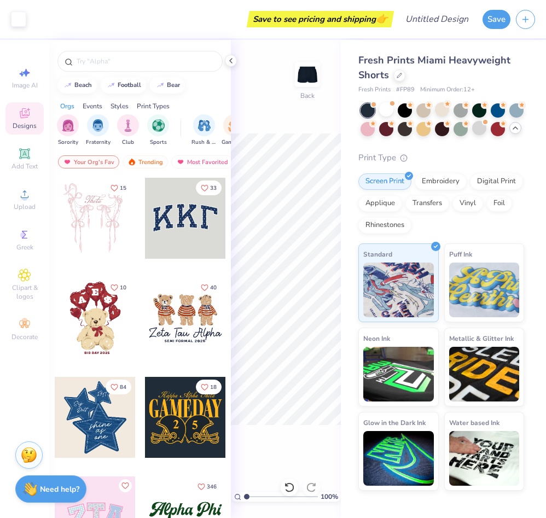
click at [179, 211] on div at bounding box center [185, 218] width 81 height 81
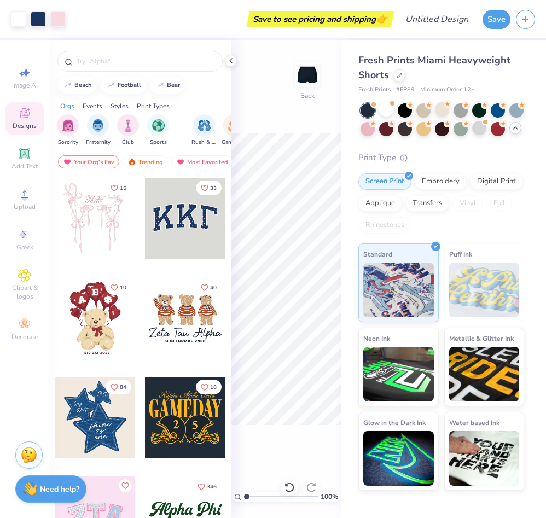
click at [255, 284] on body "Art colors Save to see pricing and shipping 👉 Design Title Save Image AI Design…" at bounding box center [273, 259] width 546 height 518
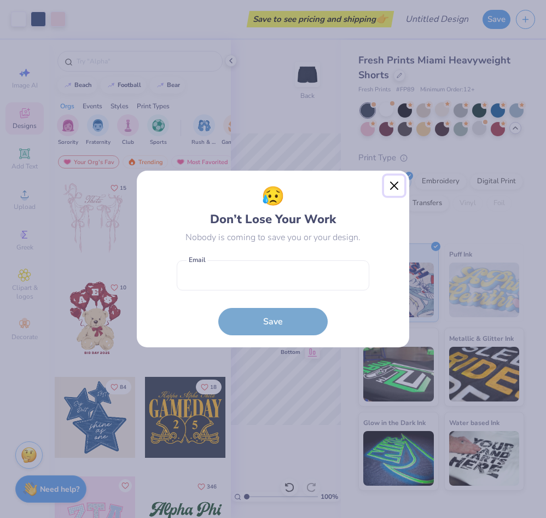
click at [391, 190] on button "Close" at bounding box center [394, 186] width 21 height 21
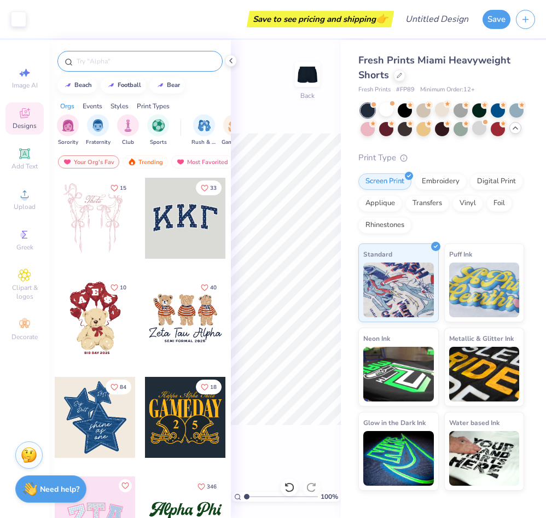
click at [119, 57] on input "text" at bounding box center [145, 61] width 140 height 11
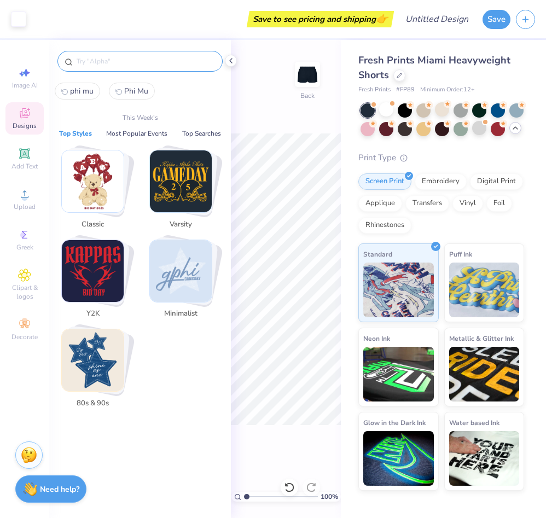
click at [120, 90] on icon "Phi Mu1" at bounding box center [118, 92] width 7 height 7
type input "Phi Mu"
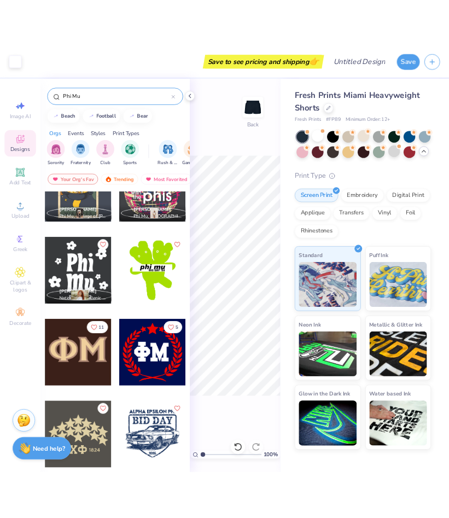
scroll to position [4122, 0]
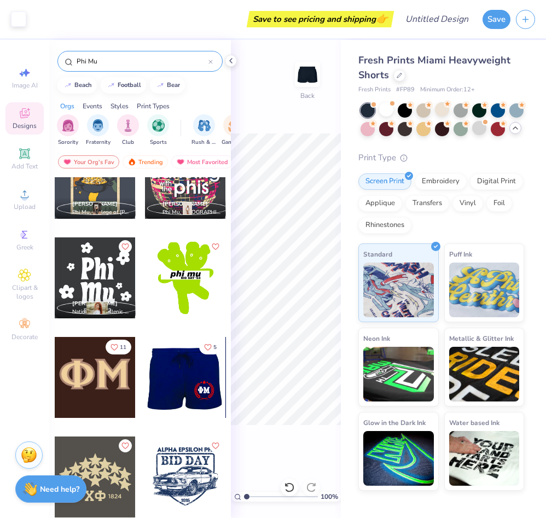
click at [187, 380] on div at bounding box center [184, 377] width 81 height 81
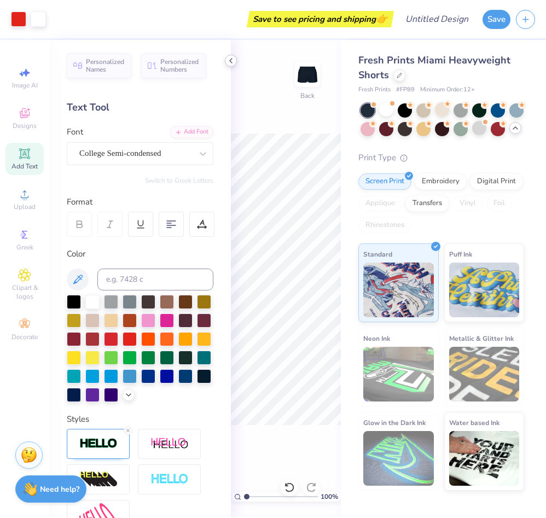
click at [232, 63] on icon at bounding box center [230, 60] width 9 height 9
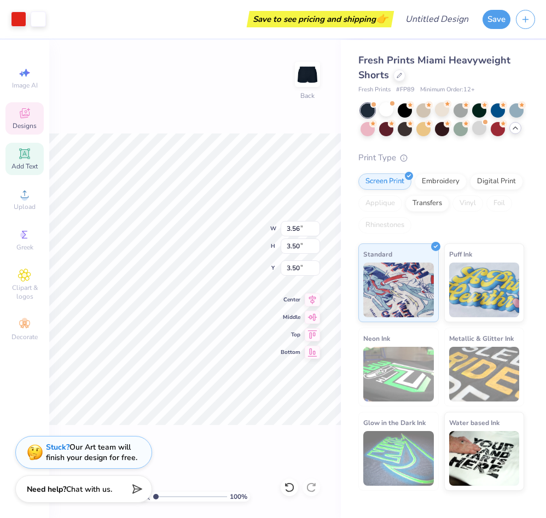
type input "6.50"
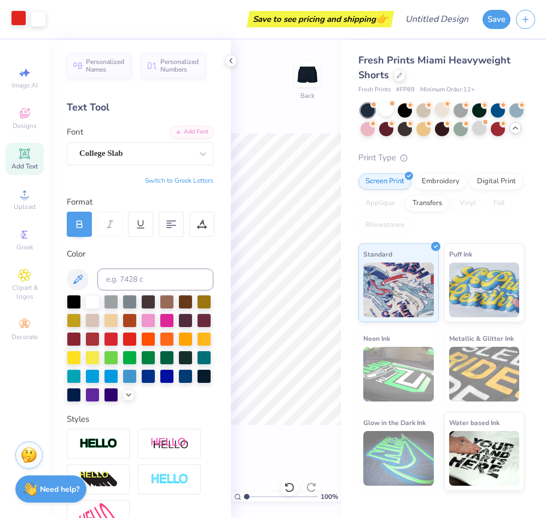
click at [19, 14] on div at bounding box center [18, 17] width 15 height 15
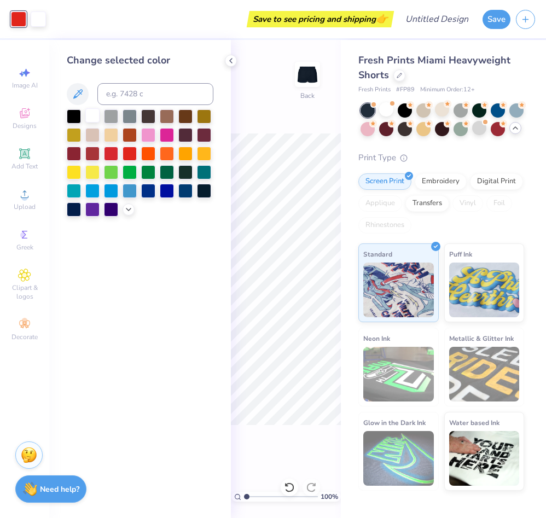
click at [95, 117] on div at bounding box center [92, 115] width 14 height 14
click at [89, 154] on div at bounding box center [92, 153] width 14 height 14
click at [230, 59] on icon at bounding box center [230, 60] width 9 height 9
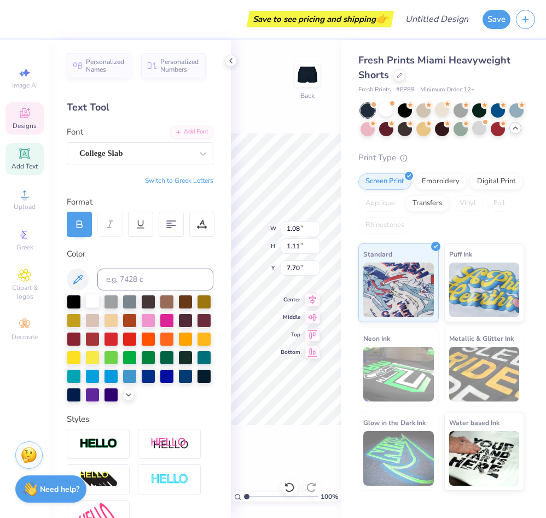
click at [93, 302] on div at bounding box center [92, 301] width 14 height 14
click at [229, 60] on icon at bounding box center [230, 60] width 9 height 9
click at [91, 301] on div at bounding box center [92, 301] width 14 height 14
click at [229, 60] on icon at bounding box center [230, 60] width 9 height 9
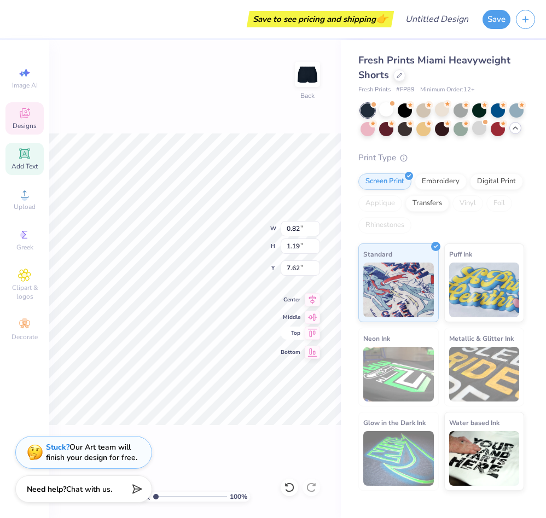
type input "7.62"
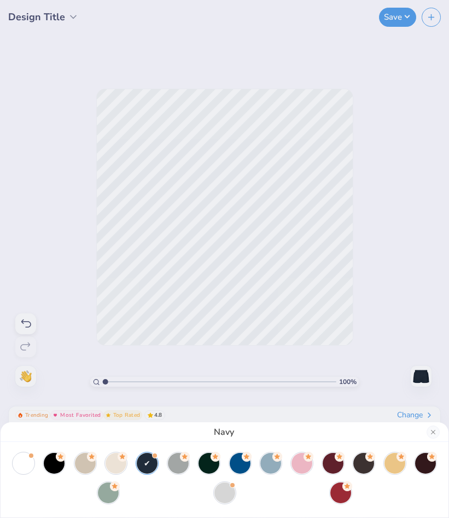
click at [288, 270] on div "Navy" at bounding box center [224, 259] width 449 height 518
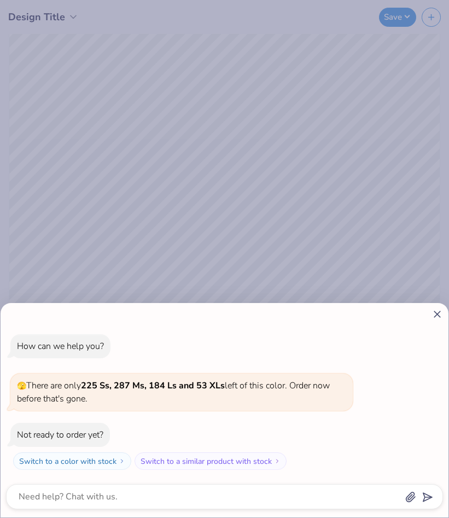
click at [435, 312] on line at bounding box center [437, 314] width 6 height 6
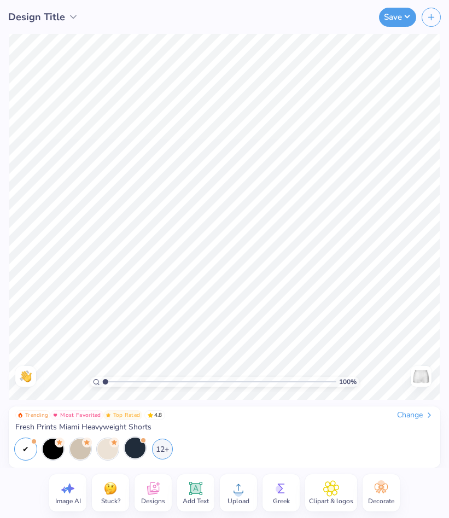
click at [134, 448] on div at bounding box center [135, 448] width 21 height 21
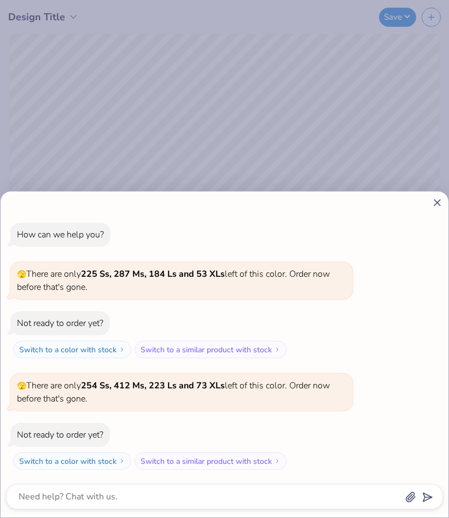
click at [429, 198] on div at bounding box center [224, 202] width 437 height 11
click at [435, 203] on icon at bounding box center [437, 202] width 11 height 11
type textarea "x"
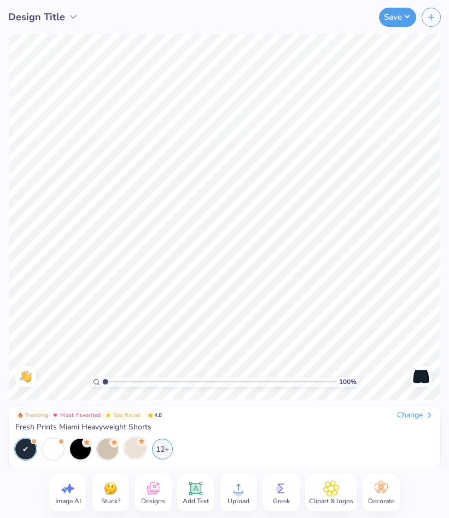
click at [158, 495] on icon at bounding box center [153, 488] width 16 height 16
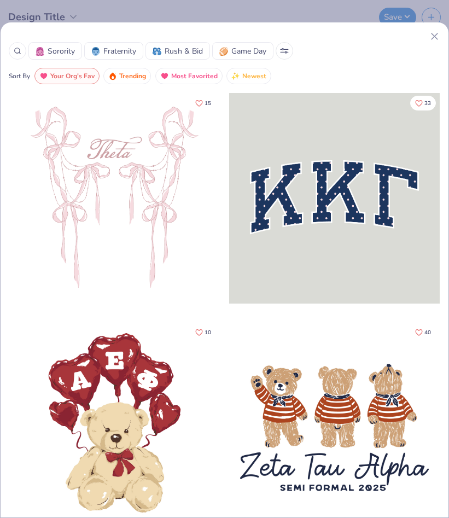
click at [432, 37] on icon at bounding box center [434, 36] width 11 height 11
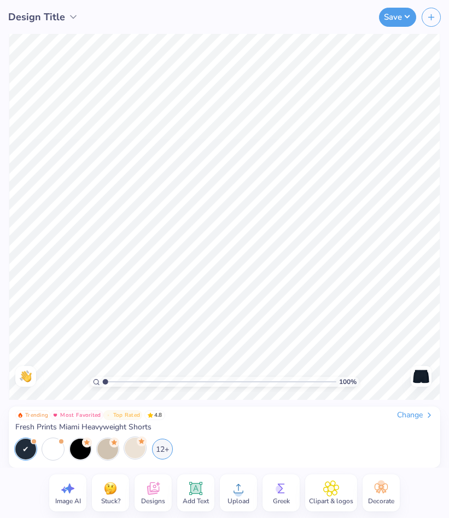
click at [205, 495] on div "Add Text" at bounding box center [195, 492] width 37 height 37
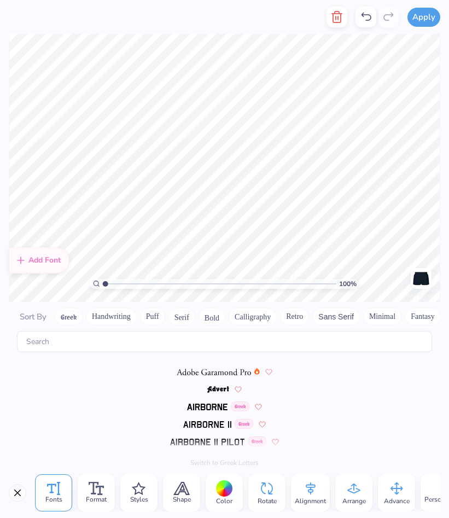
scroll to position [119, 0]
type textarea "Phi Mu"
click at [206, 406] on img at bounding box center [207, 406] width 41 height 7
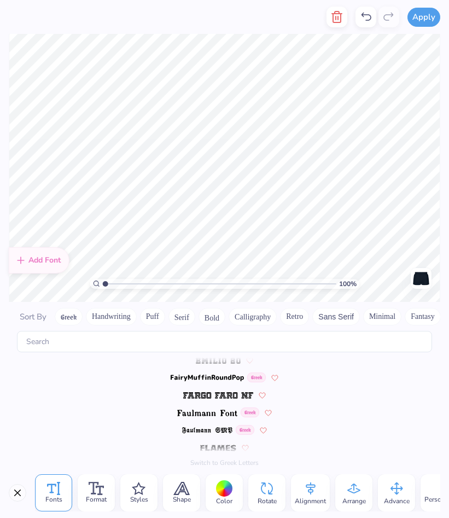
scroll to position [2010, 0]
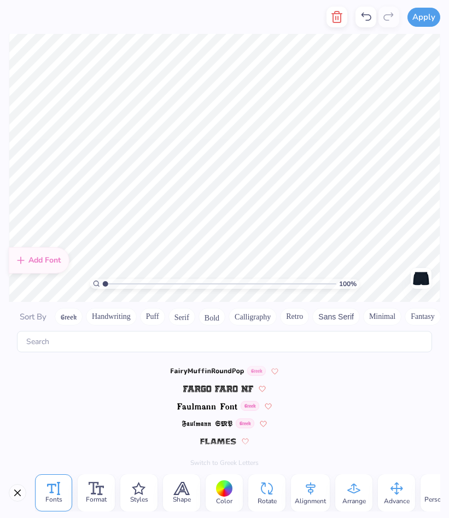
click at [212, 388] on img at bounding box center [217, 389] width 69 height 7
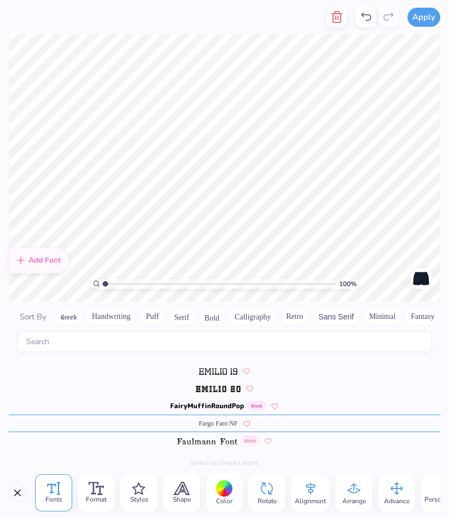
click at [210, 388] on img at bounding box center [218, 389] width 45 height 7
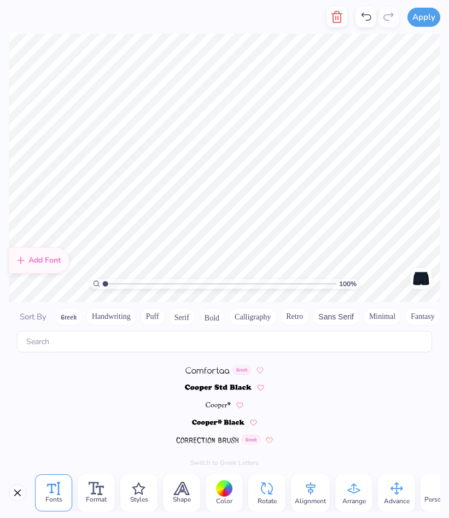
scroll to position [1432, 0]
click at [210, 388] on img at bounding box center [218, 389] width 67 height 7
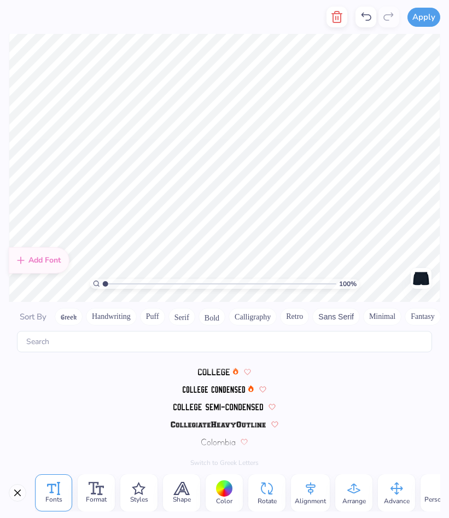
scroll to position [1257, 0]
click at [216, 373] on img at bounding box center [214, 371] width 32 height 7
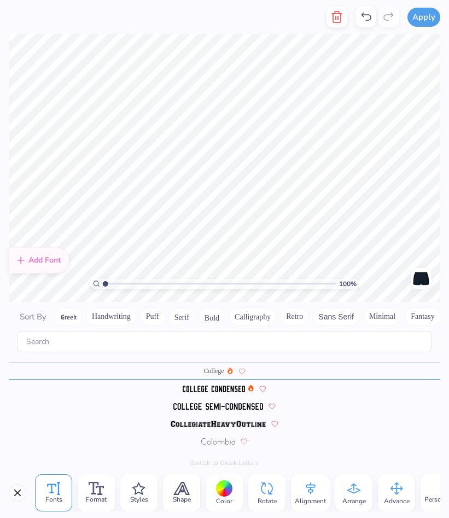
scroll to position [1222, 0]
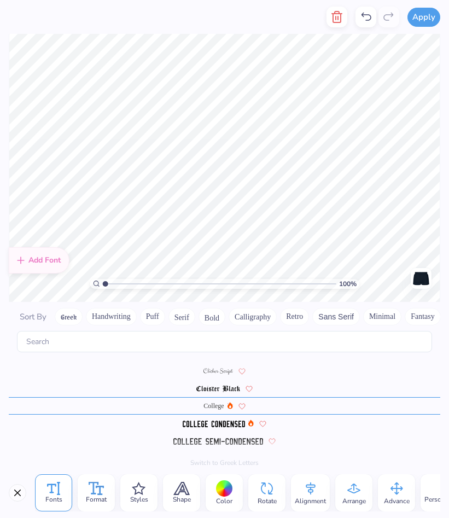
click at [92, 487] on icon at bounding box center [97, 488] width 16 height 13
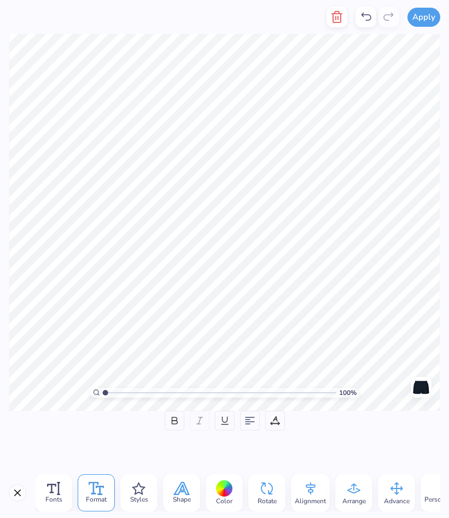
click at [178, 496] on span "Shape" at bounding box center [182, 499] width 18 height 9
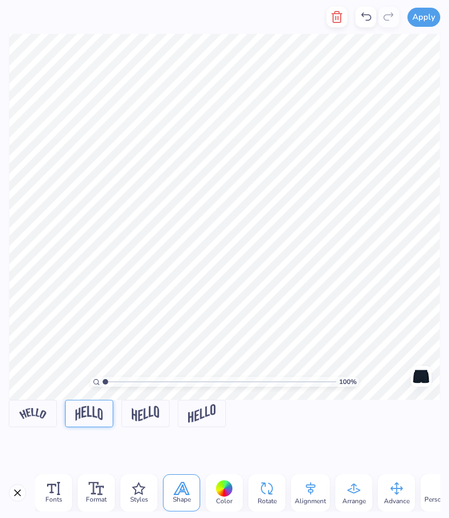
click at [99, 413] on img at bounding box center [88, 413] width 27 height 15
type input "1.48"
type textarea "x"
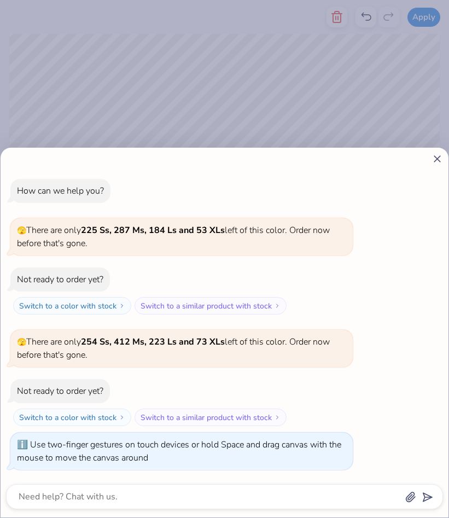
drag, startPoint x: 106, startPoint y: 381, endPoint x: 159, endPoint y: 382, distance: 53.6
type input "3.17"
click at [159, 382] on input "range" at bounding box center [219, 382] width 234 height 10
click at [437, 159] on line at bounding box center [437, 159] width 6 height 6
type textarea "x"
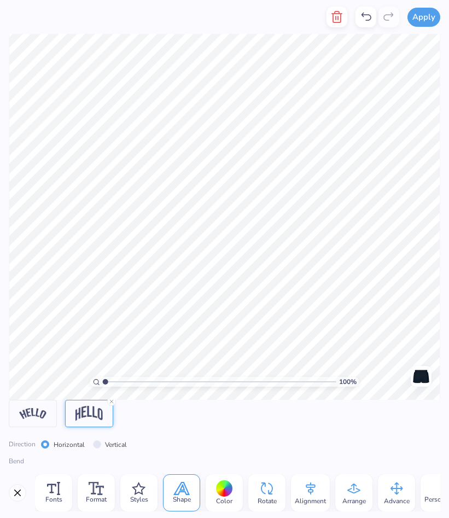
drag, startPoint x: 159, startPoint y: 382, endPoint x: 97, endPoint y: 384, distance: 61.3
type input "1"
click at [102, 384] on input "range" at bounding box center [219, 382] width 234 height 10
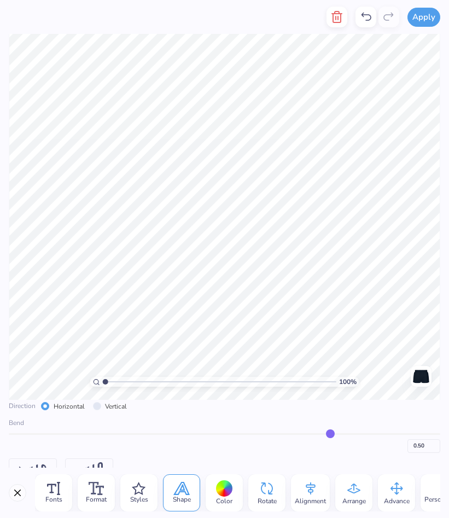
scroll to position [47, 0]
type input "0.48"
type input "0.47"
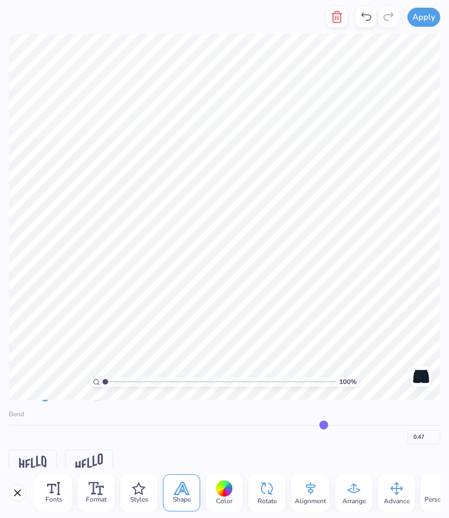
type input "0.46"
type input "0.45"
type input "0.43"
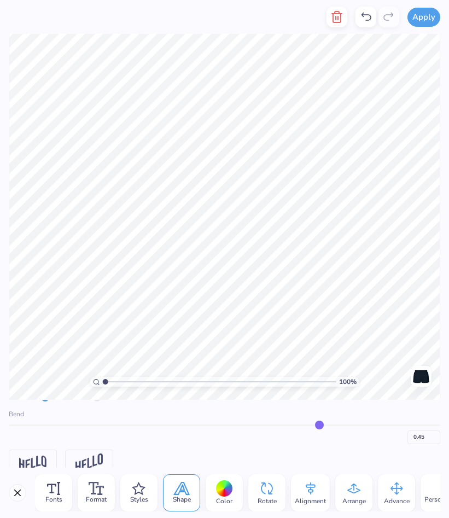
type input "0.43"
type input "0.42"
type input "0.41"
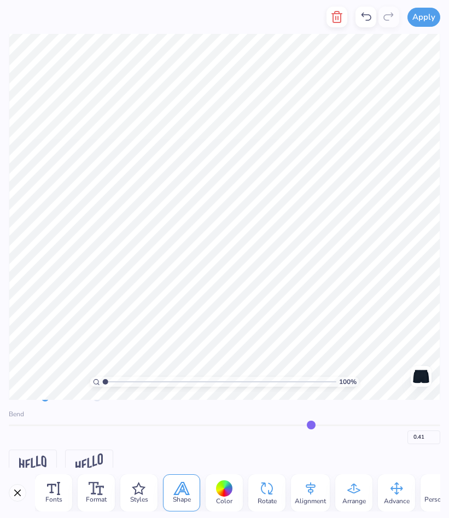
type input "0.4"
type input "0.40"
type input "0.39"
type input "0.37"
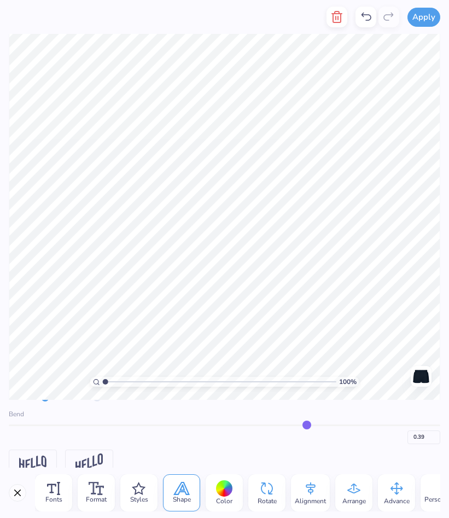
type input "0.37"
type input "0.36"
type input "0.35"
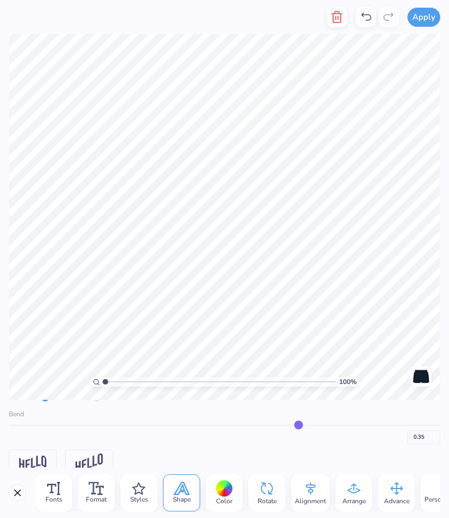
type input "0.33"
type input "0.32"
type input "0.31"
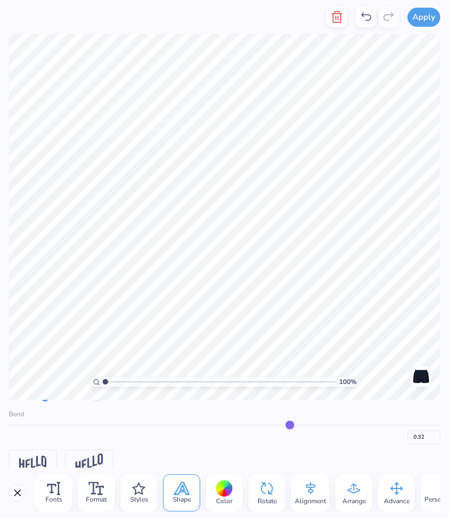
type input "0.31"
type input "0.29"
type input "0.28"
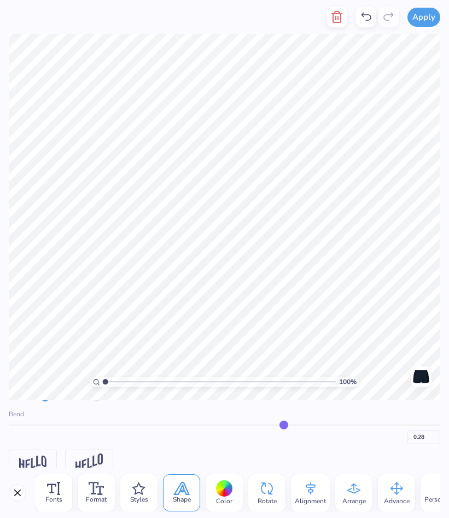
type input "0.26"
type input "0.25"
type input "0.23"
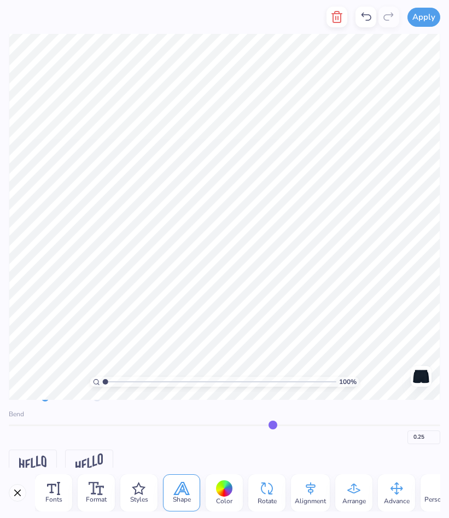
type input "0.23"
type input "0.22"
type input "0.2"
type input "0.20"
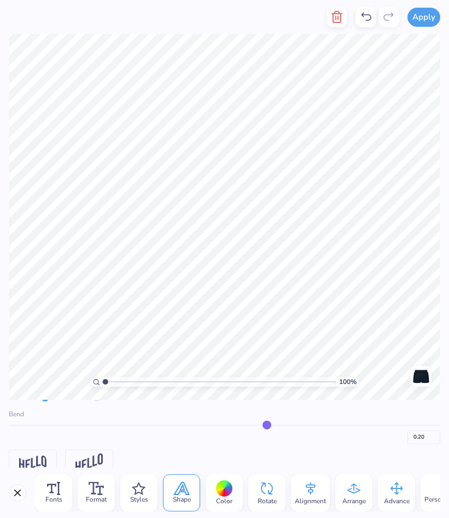
type input "0.19"
type input "0.18"
type input "0.17"
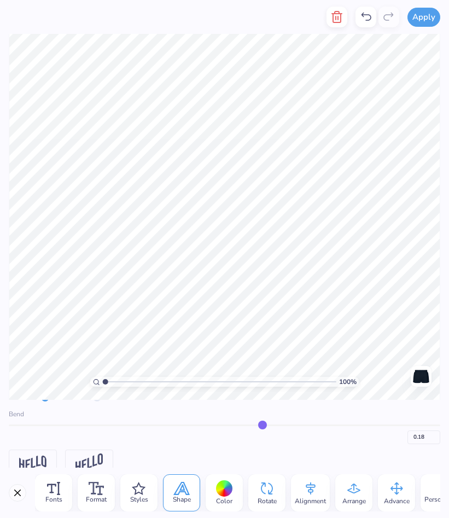
type input "0.17"
drag, startPoint x: 327, startPoint y: 427, endPoint x: 261, endPoint y: 431, distance: 65.8
click at [261, 426] on input "range" at bounding box center [225, 426] width 432 height 2
type input "0.18"
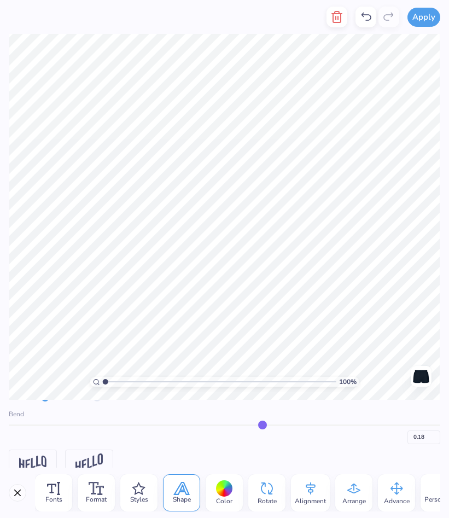
type input "0.19"
type input "0.2"
type input "0.20"
drag, startPoint x: 260, startPoint y: 425, endPoint x: 267, endPoint y: 425, distance: 6.6
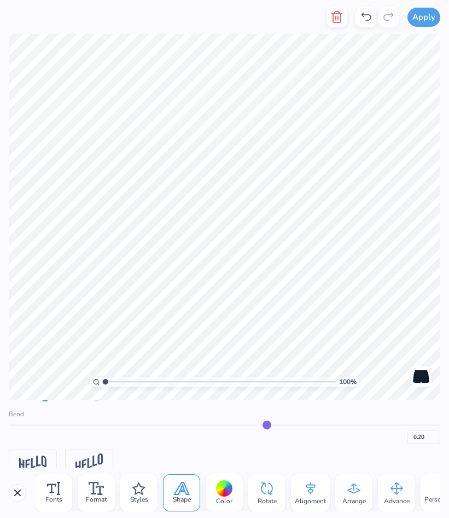
type input "0.2"
click at [267, 425] on input "range" at bounding box center [225, 426] width 432 height 2
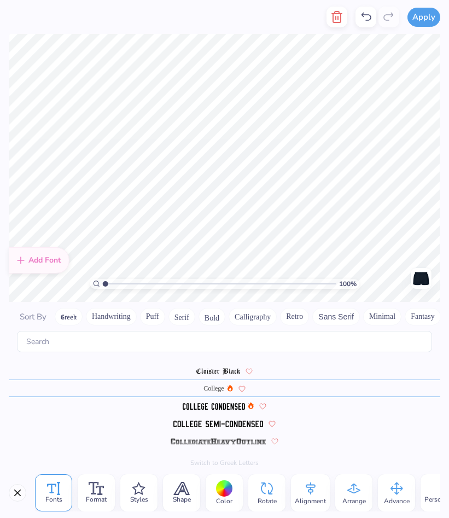
scroll to position [1240, 0]
click at [217, 406] on img at bounding box center [214, 406] width 62 height 7
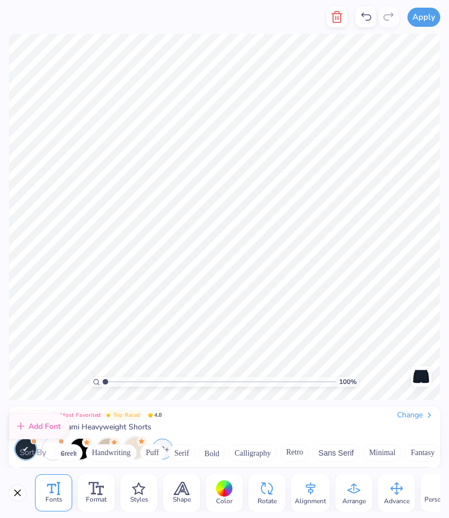
scroll to position [1284, 0]
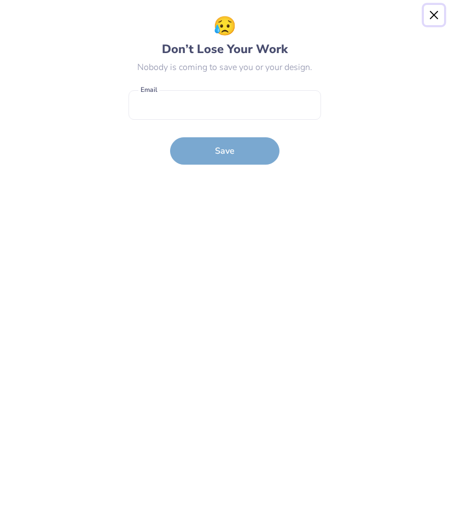
click at [431, 17] on button "Close" at bounding box center [434, 15] width 21 height 21
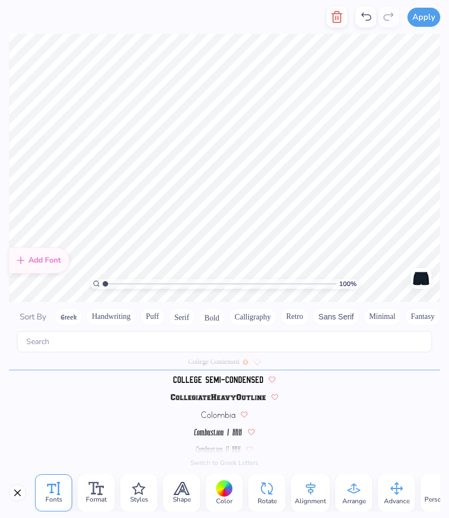
click at [323, 283] on div "100 %" at bounding box center [225, 167] width 432 height 433
click at [55, 490] on icon at bounding box center [53, 488] width 13 height 13
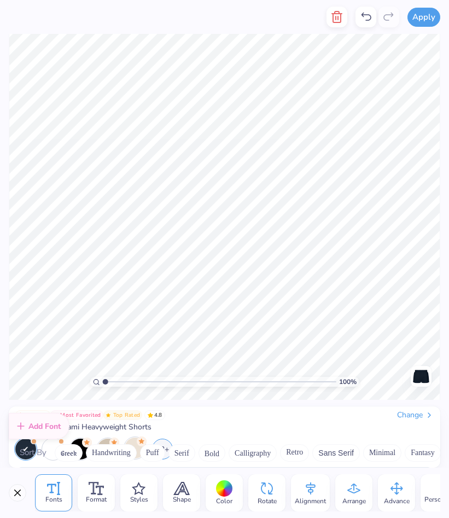
scroll to position [0, 0]
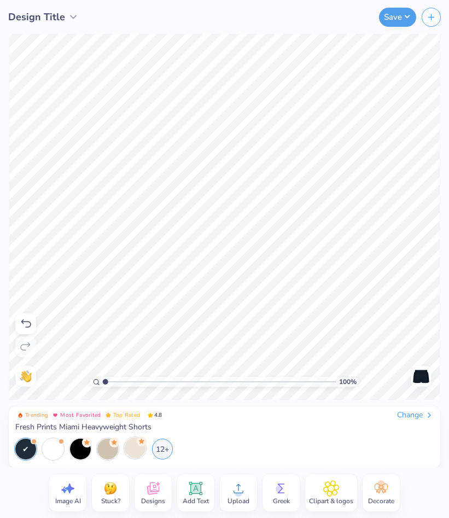
click at [191, 491] on icon at bounding box center [196, 489] width 10 height 10
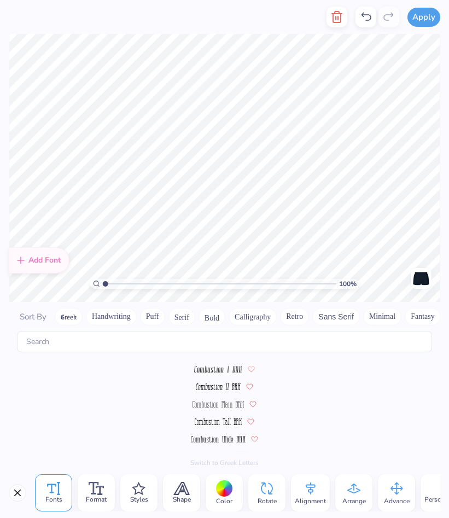
scroll to position [1345, 0]
click at [220, 421] on span "College Condensed" at bounding box center [213, 423] width 51 height 10
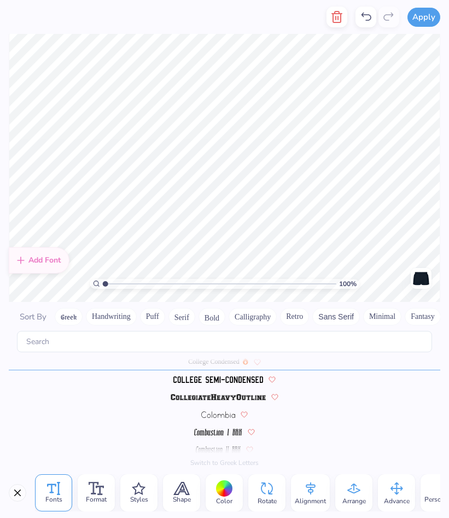
scroll to position [0, 1]
type textarea "est. 1852"
click at [344, 303] on div "Apply Fonts Format Styles Shape Color Rotate Alignment Arrange Advance Personal…" at bounding box center [224, 259] width 449 height 518
